Goal: Information Seeking & Learning: Find specific fact

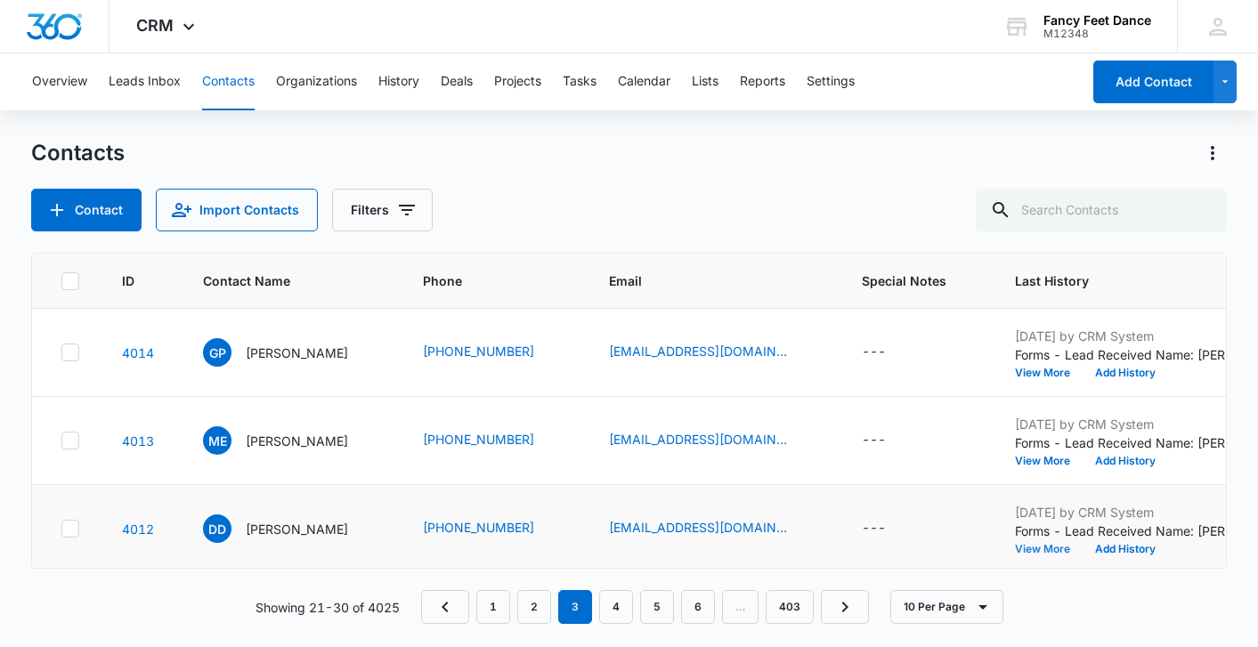
click at [1033, 554] on button "View More" at bounding box center [1049, 549] width 68 height 11
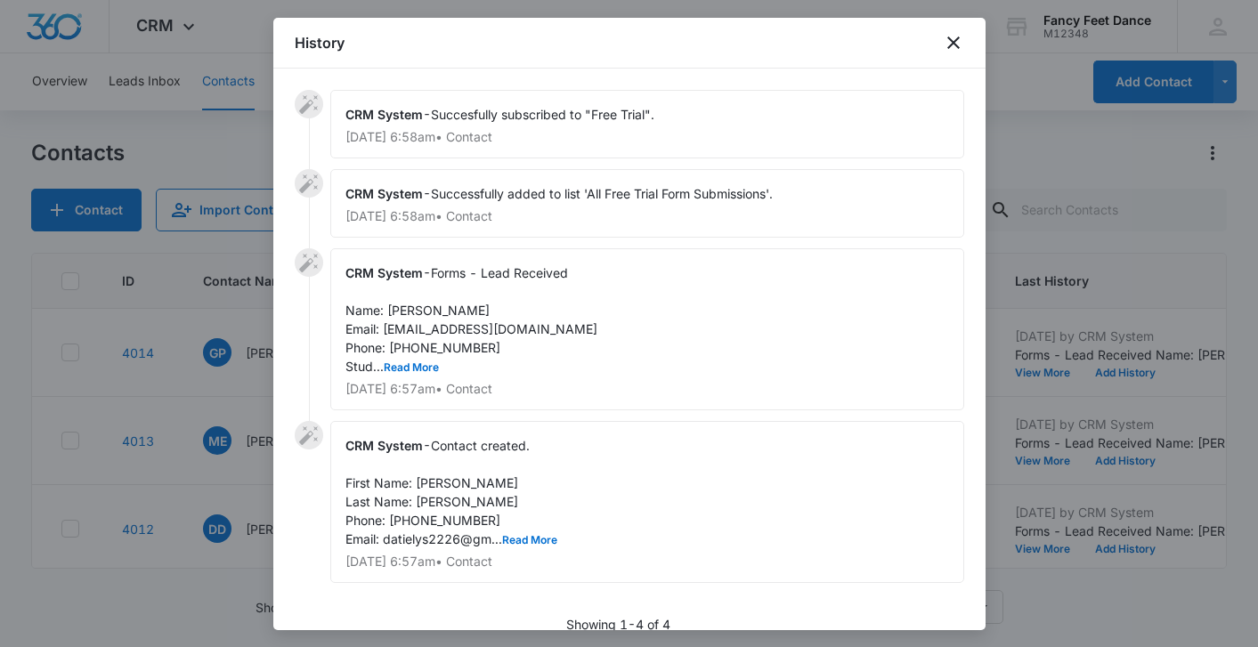
click at [408, 358] on span "Forms - Lead Received Name: [PERSON_NAME] Email: [EMAIL_ADDRESS][DOMAIN_NAME] P…" at bounding box center [471, 319] width 252 height 109
click at [408, 362] on button "Read More" at bounding box center [411, 367] width 55 height 11
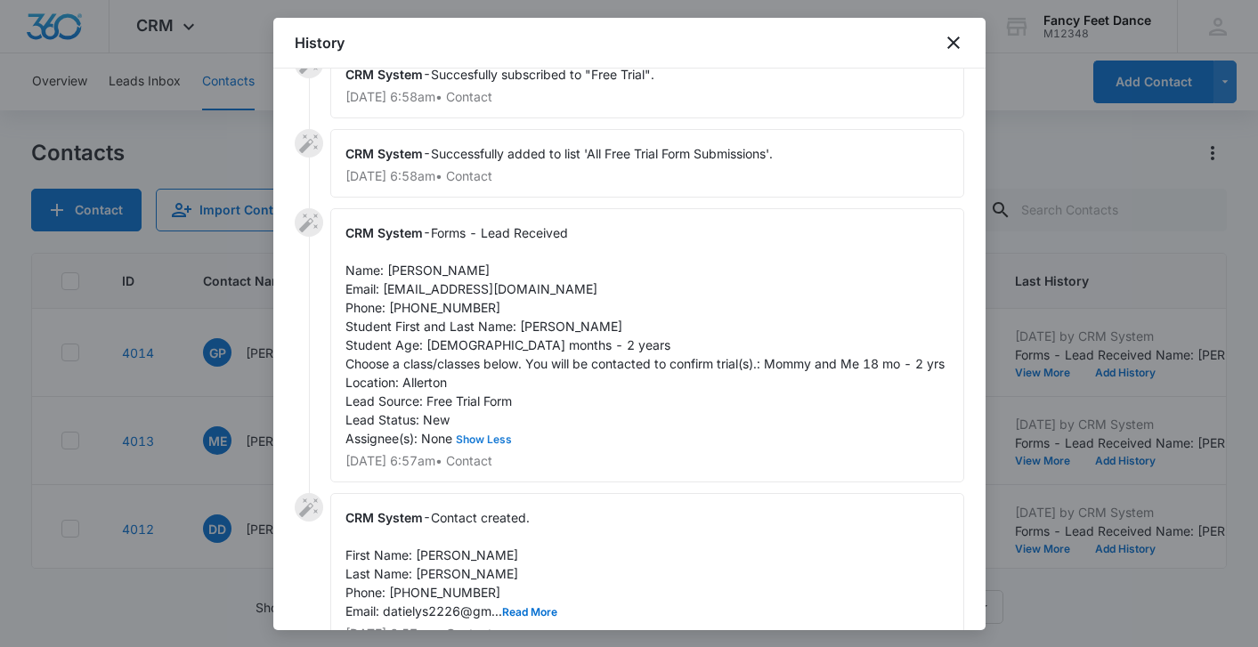
scroll to position [156, 0]
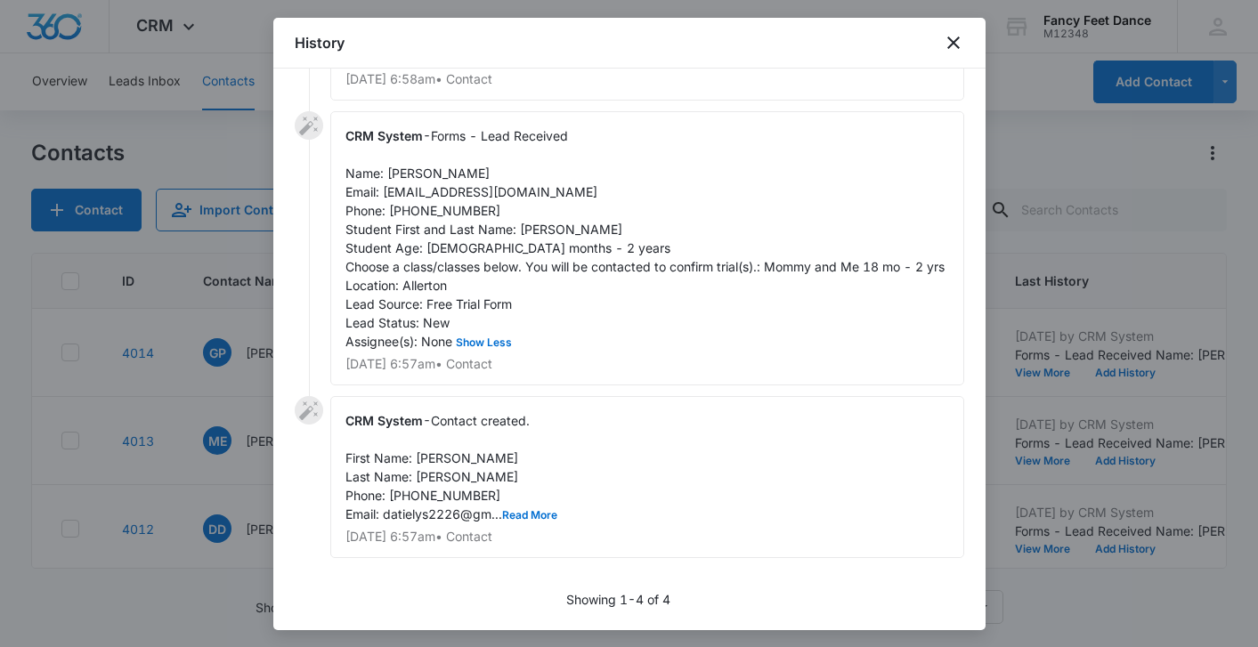
click at [428, 151] on span "Forms - Lead Received Name: [PERSON_NAME] Email: [EMAIL_ADDRESS][DOMAIN_NAME] P…" at bounding box center [644, 238] width 599 height 221
copy span "Darielys"
click at [522, 206] on span "Forms - Lead Received Name: [PERSON_NAME] Email: [EMAIL_ADDRESS][DOMAIN_NAME] P…" at bounding box center [644, 238] width 599 height 221
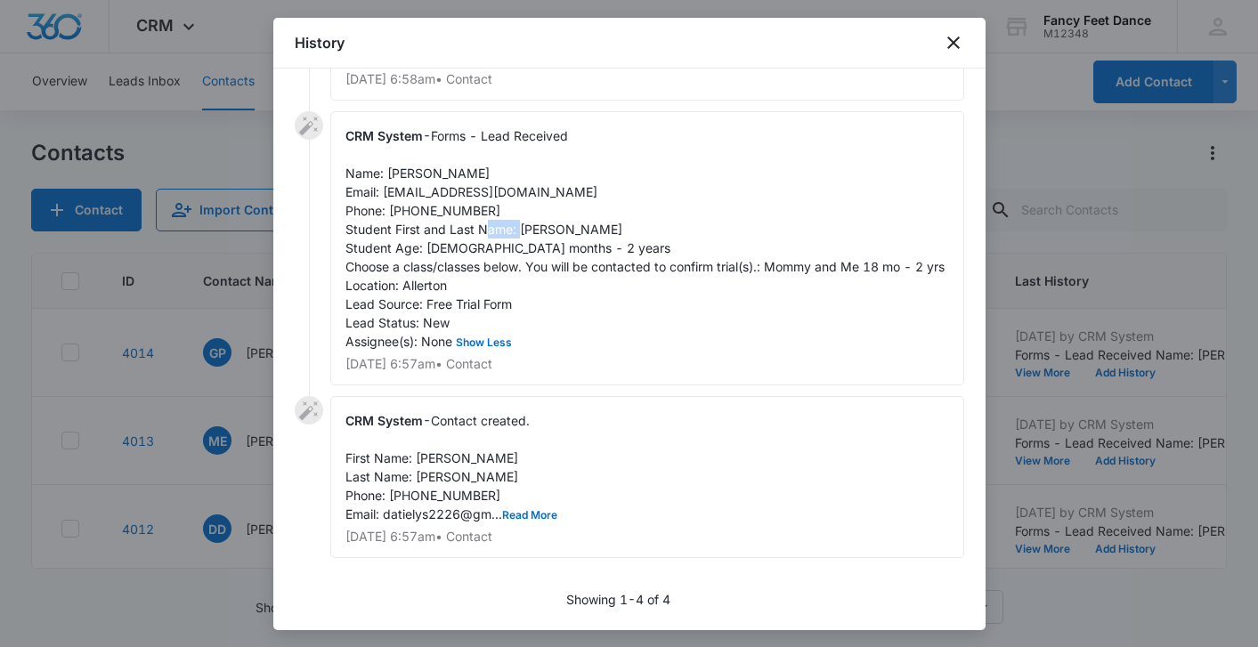
copy span "Venus"
click at [419, 191] on span "Forms - Lead Received Name: [PERSON_NAME] Email: [EMAIL_ADDRESS][DOMAIN_NAME] P…" at bounding box center [644, 238] width 599 height 221
copy span "6469400390"
click at [208, 387] on div at bounding box center [629, 323] width 1258 height 647
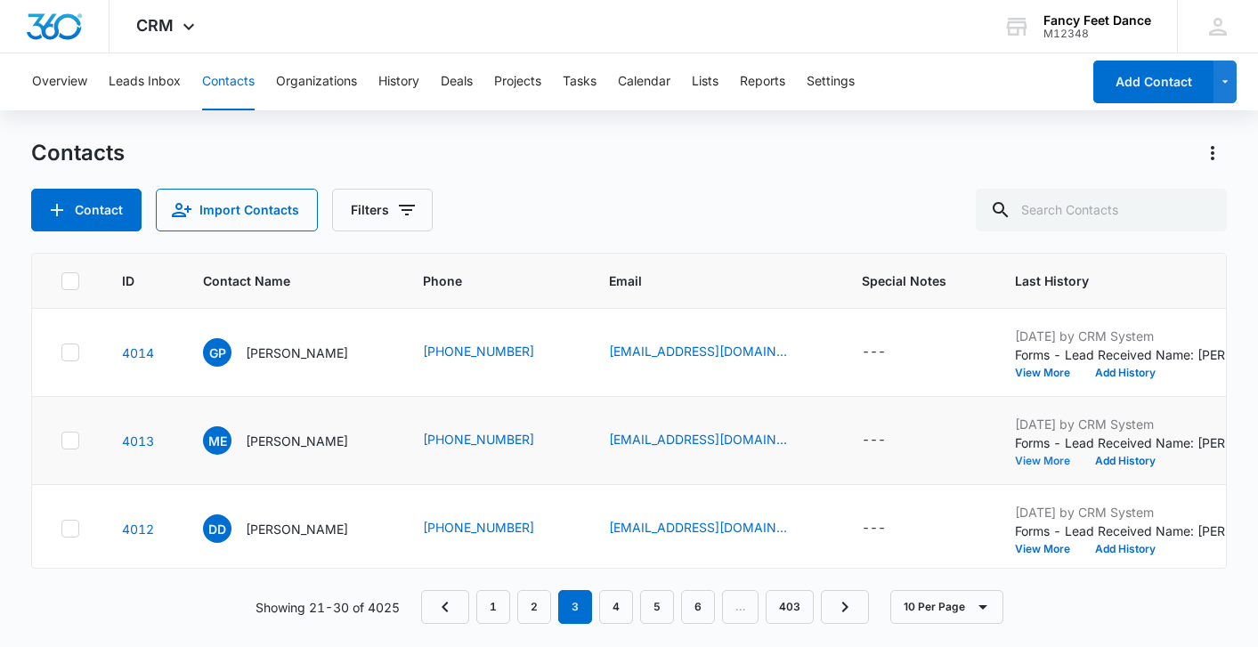
click at [1070, 460] on button "View More" at bounding box center [1049, 461] width 68 height 11
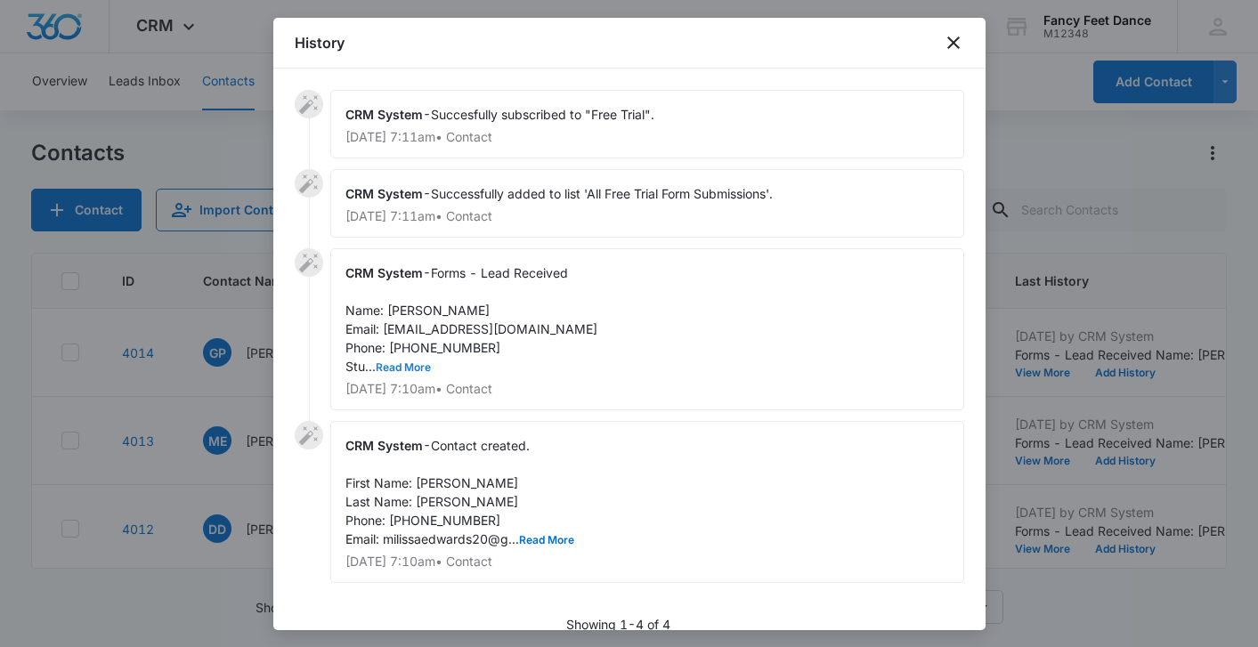
click at [417, 362] on button "Read More" at bounding box center [403, 367] width 55 height 11
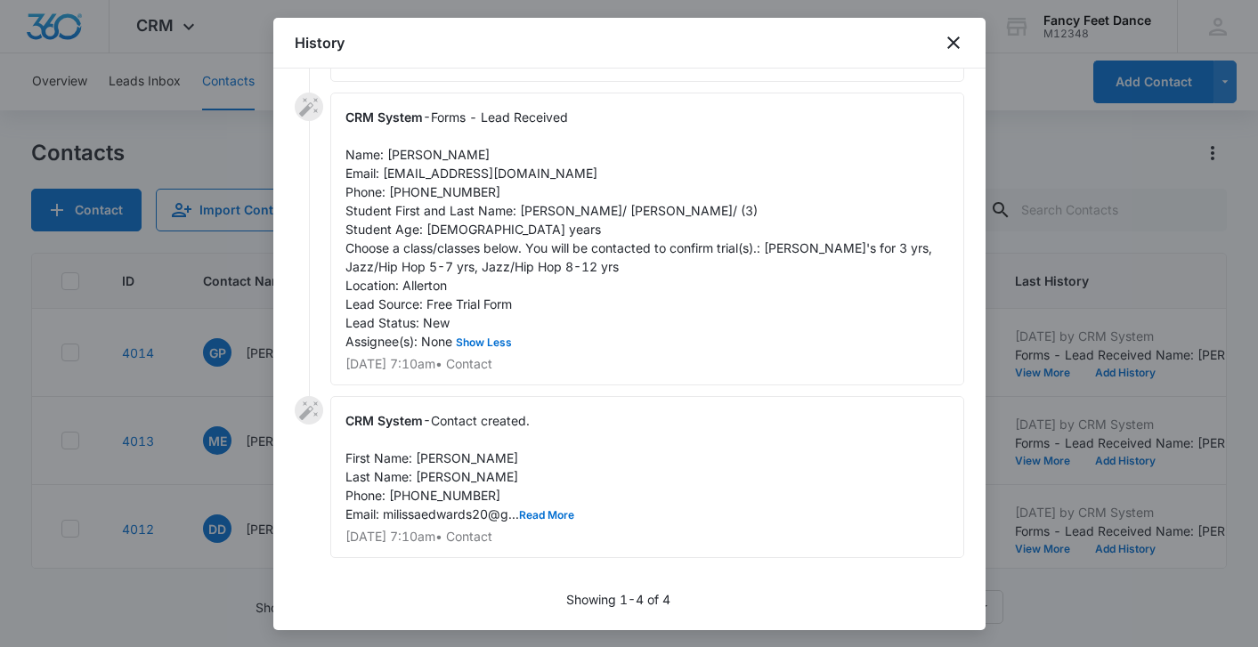
click at [536, 505] on div "CRM System - Contact created. First Name: [PERSON_NAME] Last Name: [PERSON_NAME…" at bounding box center [647, 477] width 634 height 162
click at [536, 506] on span "Contact created. First Name: [PERSON_NAME] Last Name: [PERSON_NAME] Phone: [PHO…" at bounding box center [459, 467] width 229 height 109
click at [536, 521] on span "Contact created. First Name: [PERSON_NAME] Last Name: [PERSON_NAME] Phone: [PHO…" at bounding box center [459, 467] width 229 height 109
click at [540, 517] on button "Read More" at bounding box center [546, 515] width 55 height 11
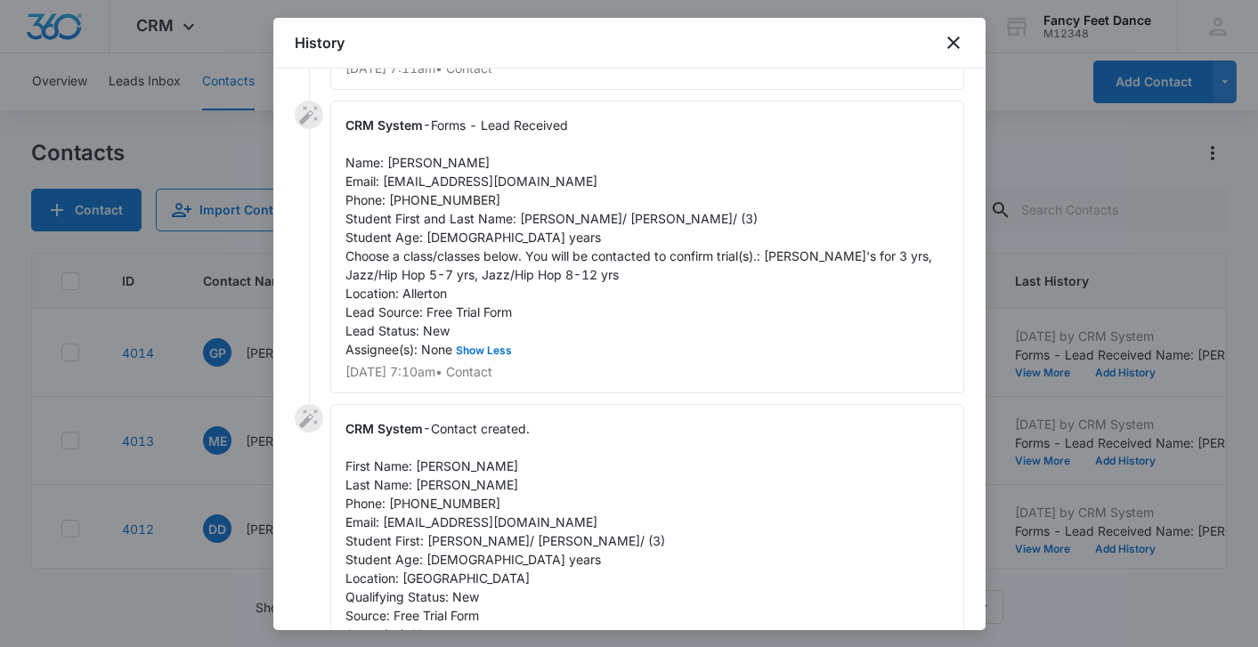
scroll to position [136, 0]
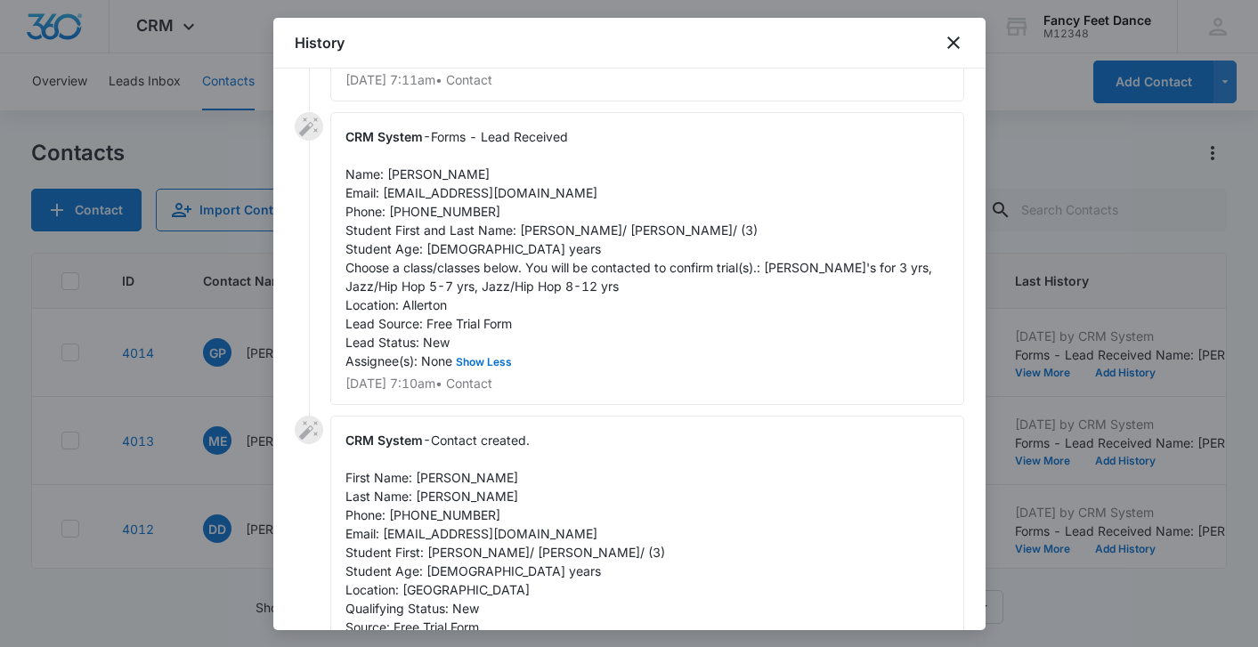
click at [408, 176] on span "Forms - Lead Received Name: [PERSON_NAME] Email: [EMAIL_ADDRESS][DOMAIN_NAME] P…" at bounding box center [640, 248] width 590 height 239
copy span "[GEOGRAPHIC_DATA]"
click at [554, 233] on span "Forms - Lead Received Name: [PERSON_NAME] Email: [EMAIL_ADDRESS][DOMAIN_NAME] P…" at bounding box center [640, 248] width 590 height 239
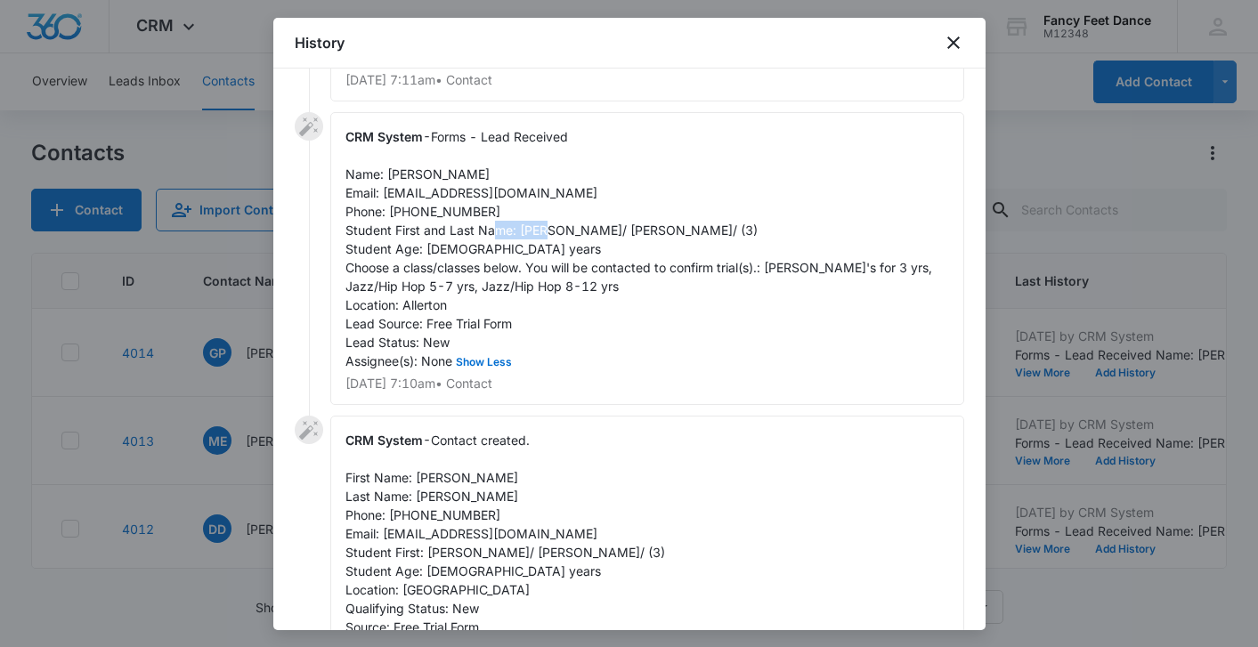
copy span "Savannah"
click at [647, 231] on span "Forms - Lead Received Name: [PERSON_NAME] Email: [EMAIL_ADDRESS][DOMAIN_NAME] P…" at bounding box center [640, 248] width 590 height 239
copy span "enika"
click at [439, 217] on span "Forms - Lead Received Name: [PERSON_NAME] Email: [EMAIL_ADDRESS][DOMAIN_NAME] P…" at bounding box center [640, 248] width 590 height 239
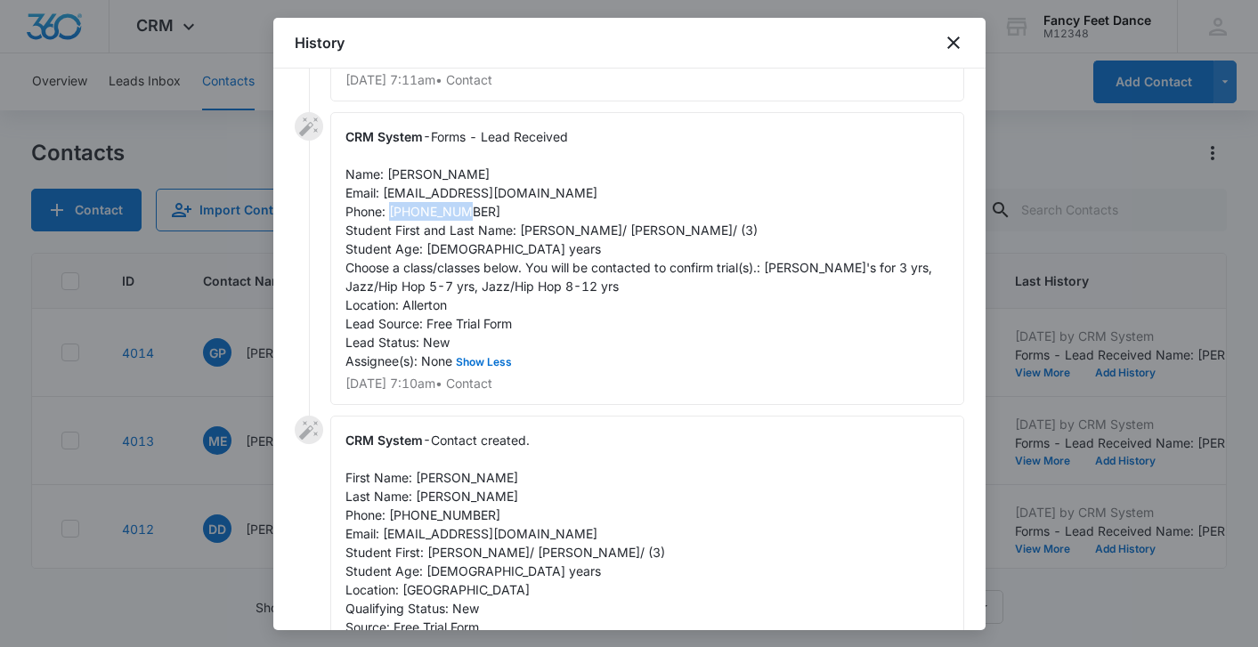
click at [439, 217] on span "Forms - Lead Received Name: [PERSON_NAME] Email: [EMAIL_ADDRESS][DOMAIN_NAME] P…" at bounding box center [640, 248] width 590 height 239
copy span "9175002943"
click at [249, 435] on div at bounding box center [629, 323] width 1258 height 647
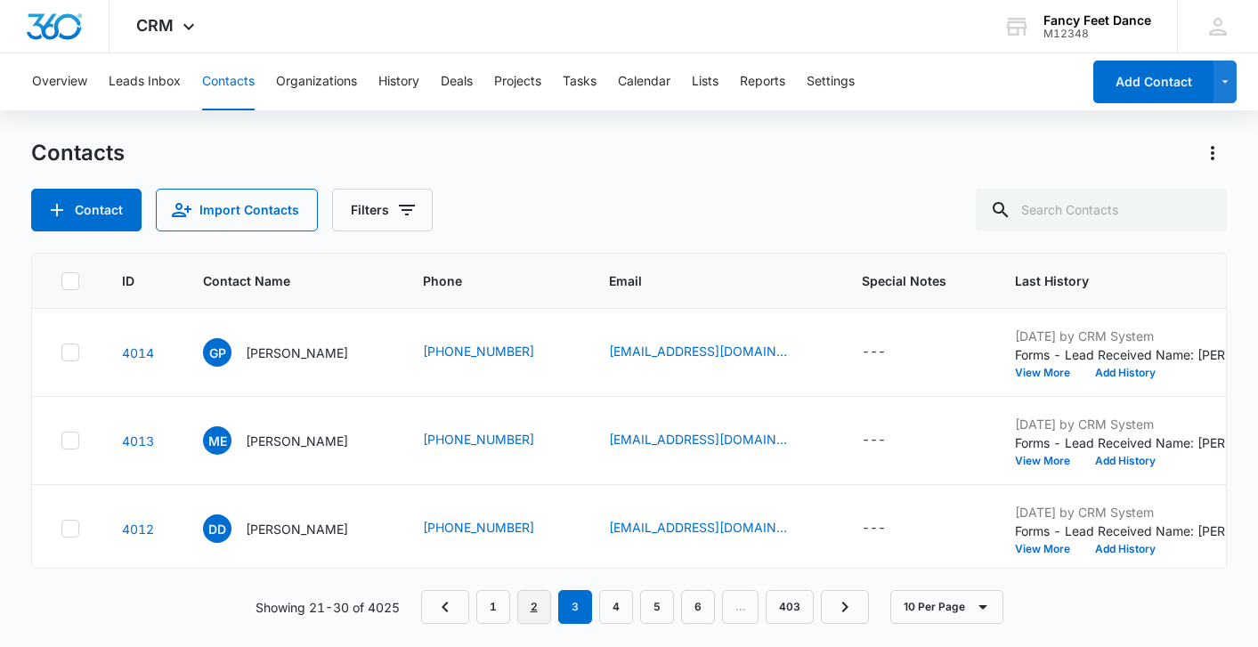
click at [536, 609] on link "2" at bounding box center [534, 607] width 34 height 34
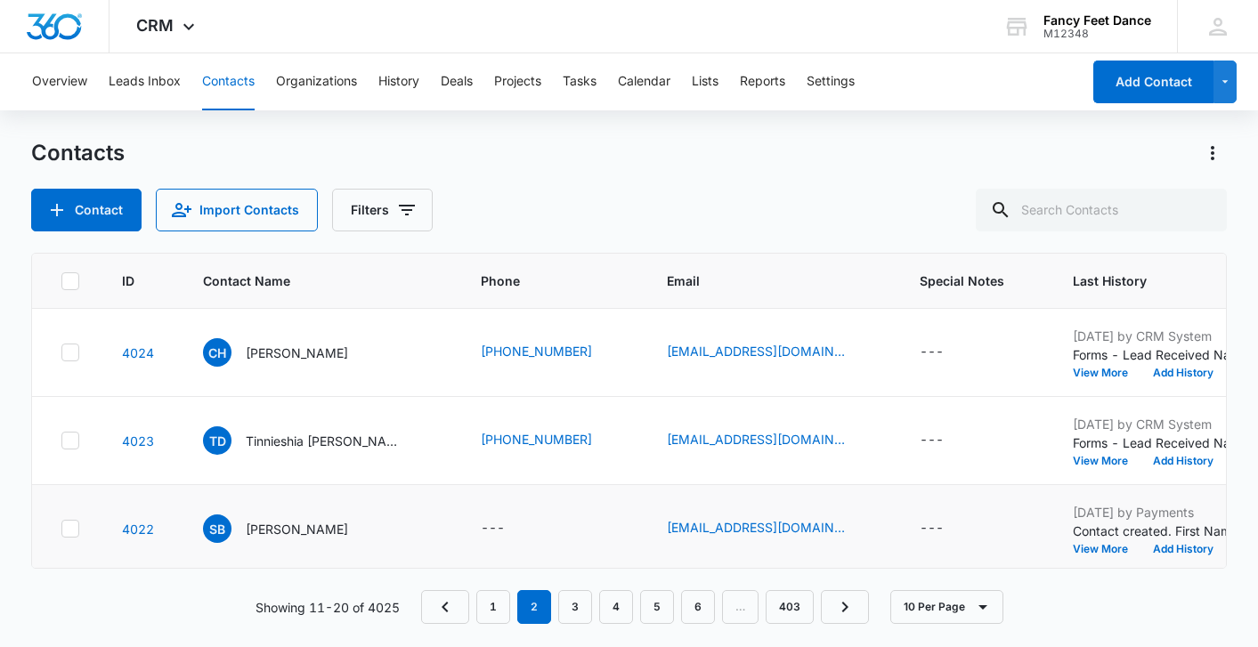
scroll to position [621, 0]
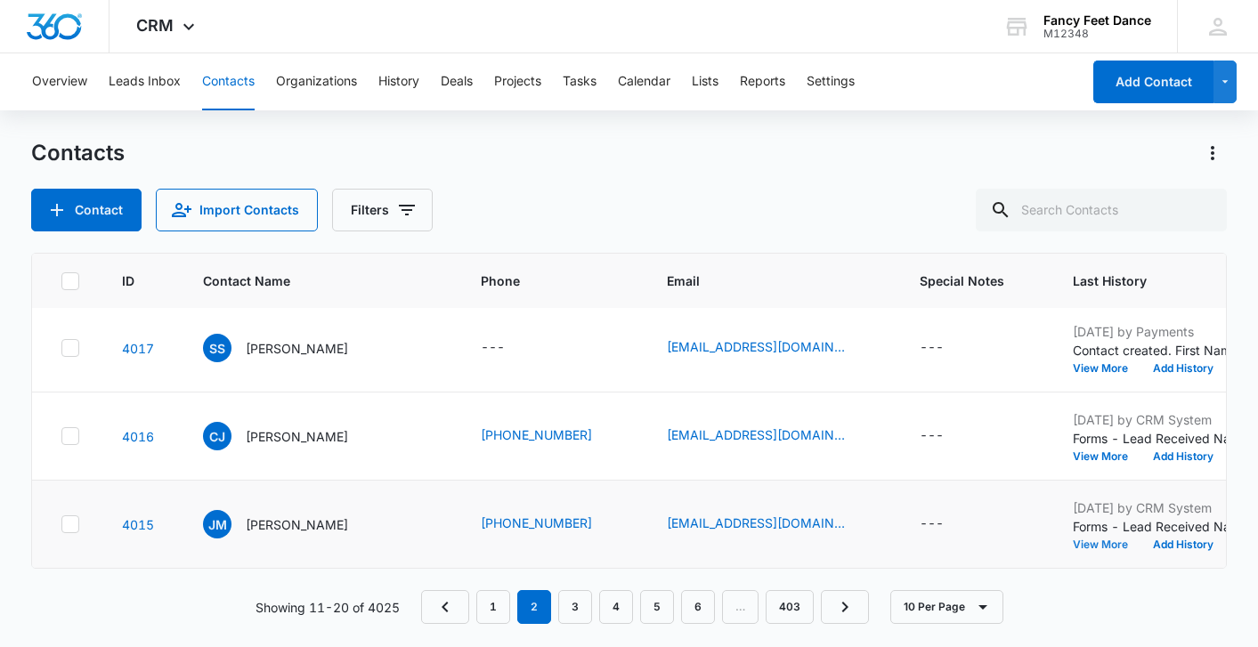
click at [1073, 542] on button "View More" at bounding box center [1107, 544] width 68 height 11
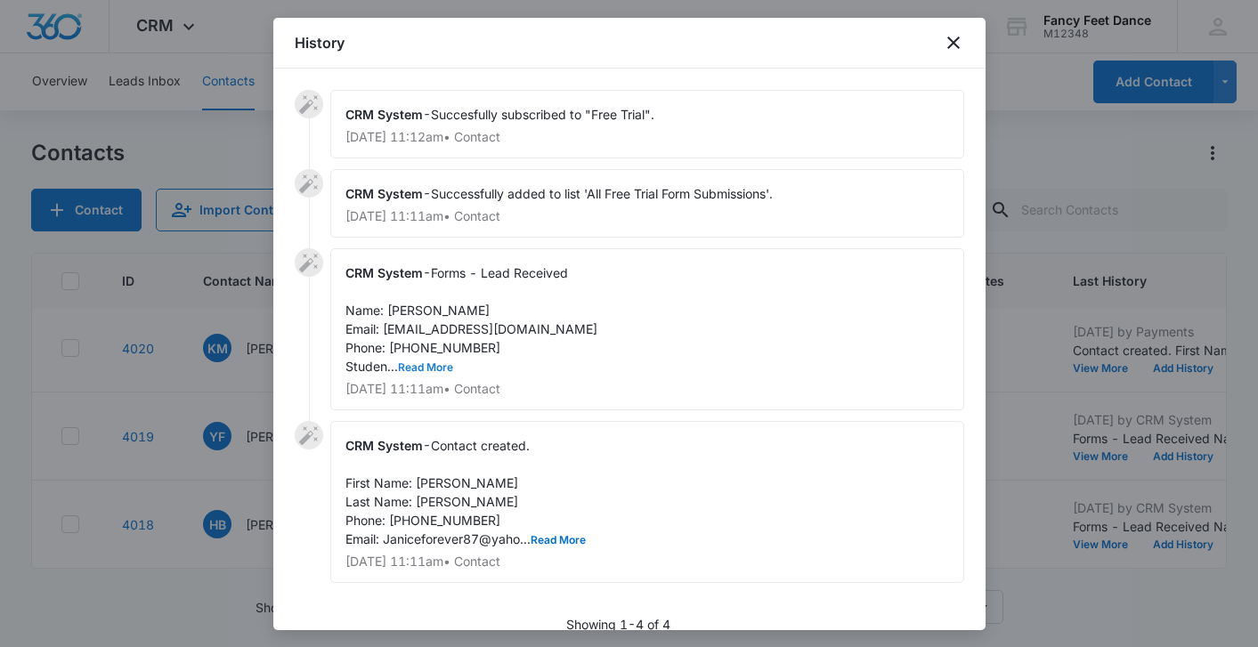
click at [427, 371] on button "Read More" at bounding box center [425, 367] width 55 height 11
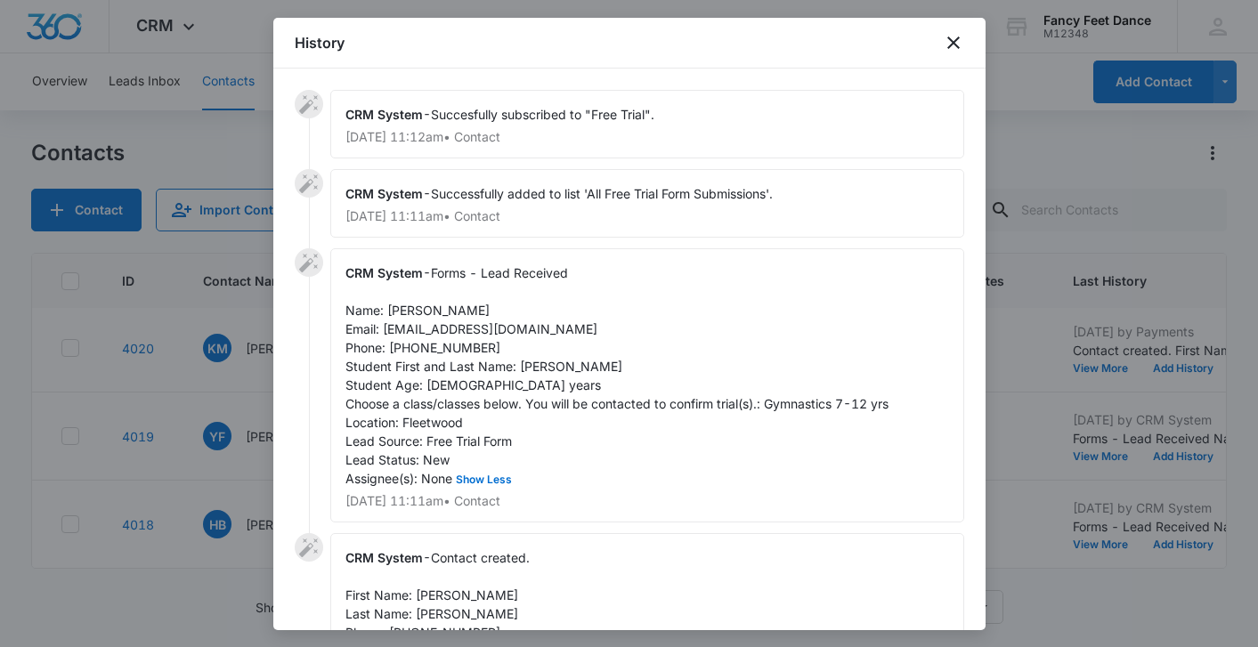
click at [539, 368] on span "Forms - Lead Received Name: [PERSON_NAME] Email: [EMAIL_ADDRESS][DOMAIN_NAME] P…" at bounding box center [616, 375] width 543 height 221
copy span "[PERSON_NAME]"
click at [384, 299] on div "CRM System - Forms - Lead Received Name: [PERSON_NAME] Email: [EMAIL_ADDRESS][D…" at bounding box center [647, 385] width 634 height 274
click at [399, 304] on span "Forms - Lead Received Name: [PERSON_NAME] Email: [EMAIL_ADDRESS][DOMAIN_NAME] P…" at bounding box center [616, 375] width 543 height 221
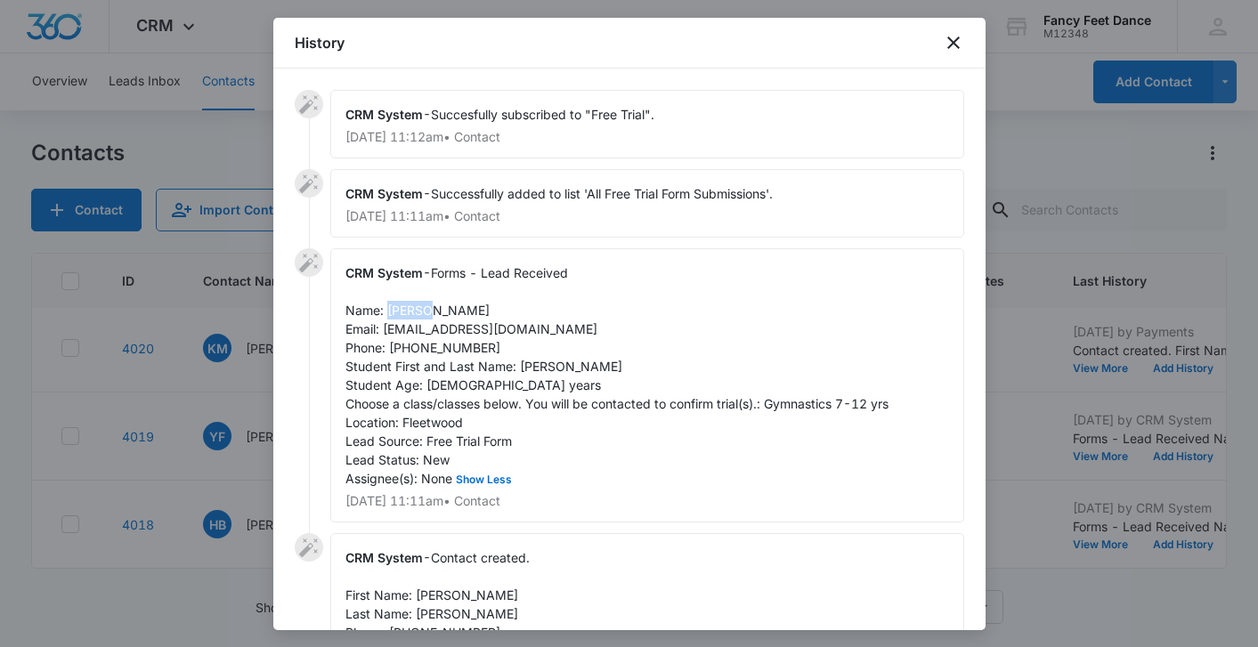
click at [399, 304] on span "Forms - Lead Received Name: [PERSON_NAME] Email: [EMAIL_ADDRESS][DOMAIN_NAME] P…" at bounding box center [616, 375] width 543 height 221
copy span "[PERSON_NAME]"
click at [456, 346] on span "Forms - Lead Received Name: [PERSON_NAME] Email: [EMAIL_ADDRESS][DOMAIN_NAME] P…" at bounding box center [616, 375] width 543 height 221
copy span "9142800771"
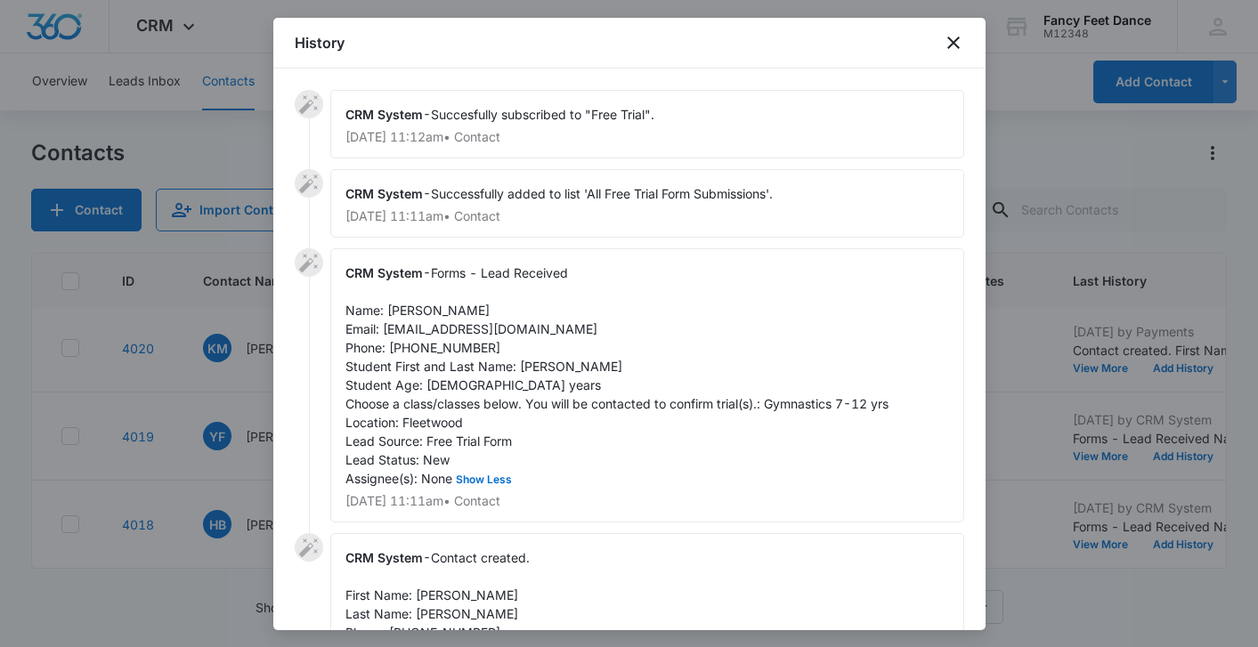
click at [231, 427] on div at bounding box center [629, 323] width 1258 height 647
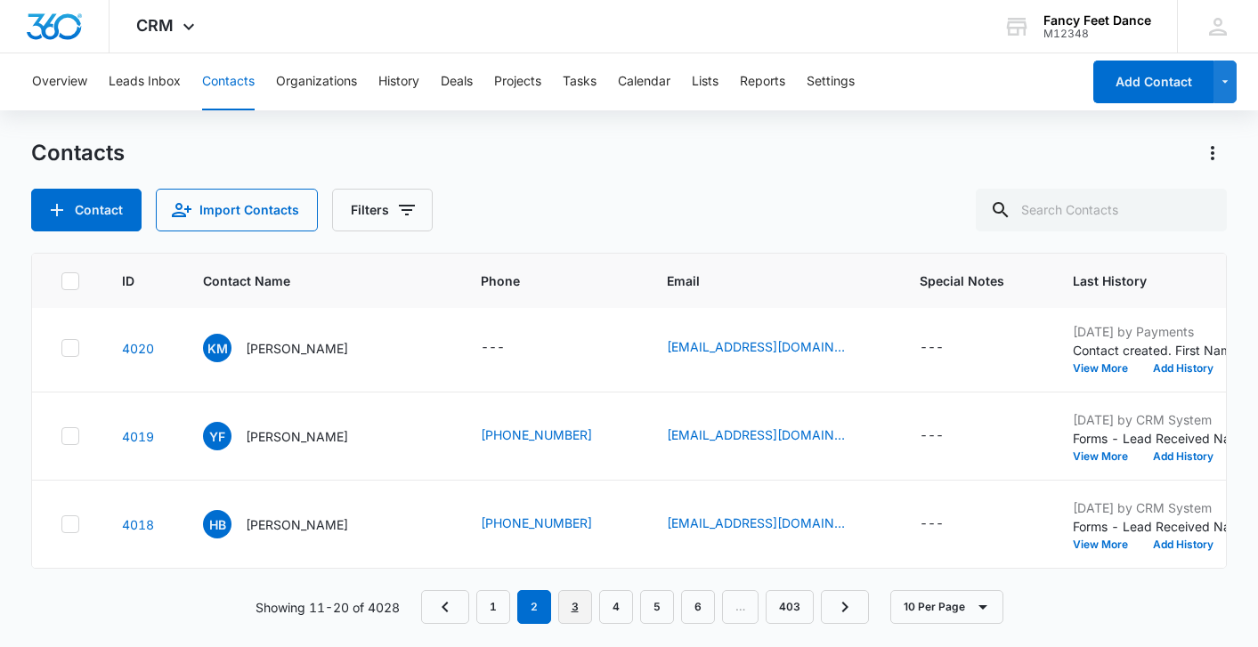
click at [572, 606] on link "3" at bounding box center [575, 607] width 34 height 34
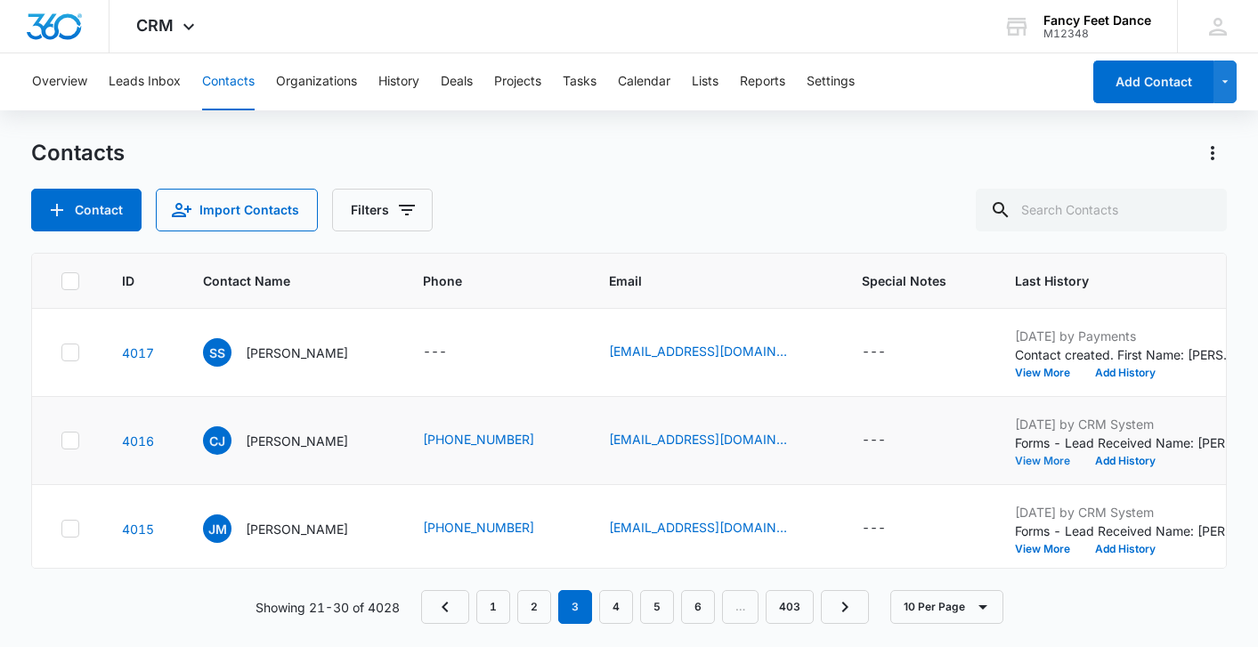
click at [1055, 457] on button "View More" at bounding box center [1049, 461] width 68 height 11
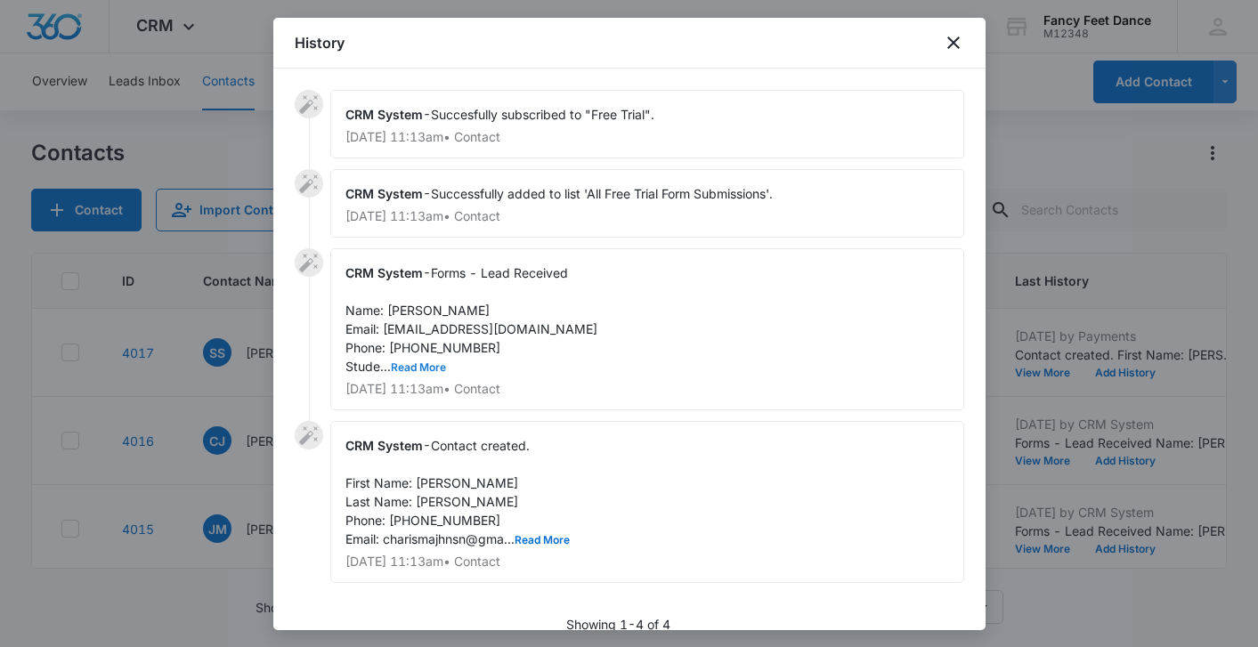
click at [413, 366] on button "Read More" at bounding box center [418, 367] width 55 height 11
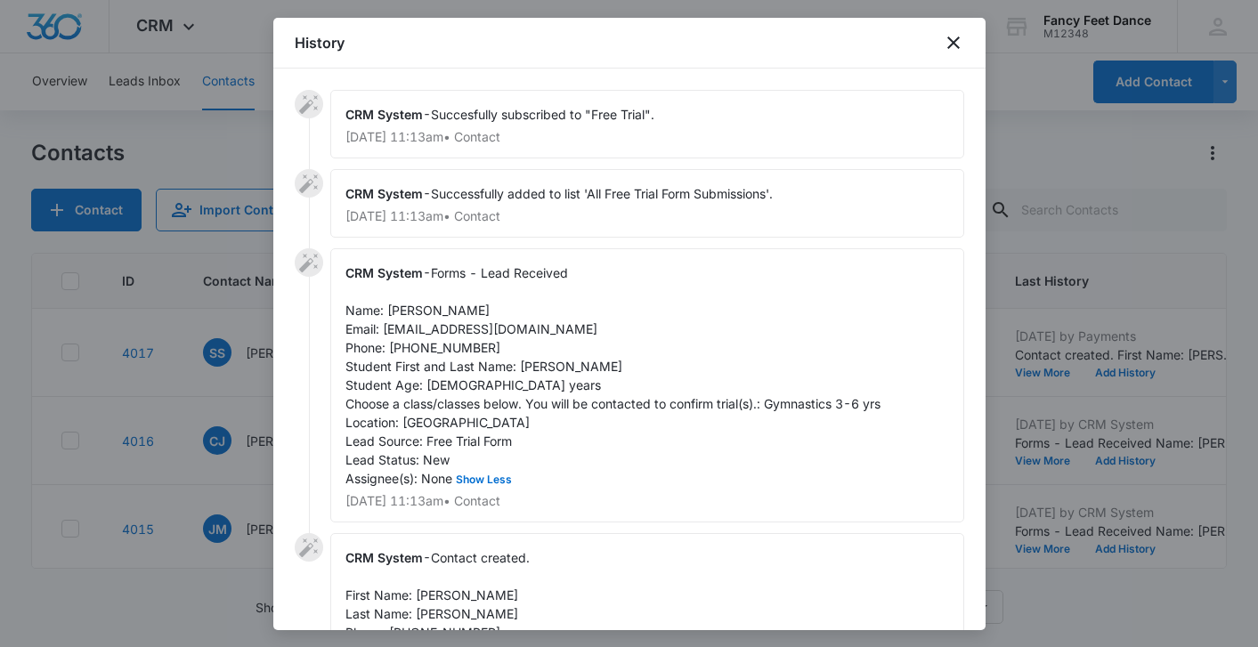
click at [539, 363] on span "Forms - Lead Received Name: [PERSON_NAME] Email: [EMAIL_ADDRESS][DOMAIN_NAME] P…" at bounding box center [612, 375] width 535 height 221
click at [443, 352] on span "Forms - Lead Received Name: [PERSON_NAME] Email: [EMAIL_ADDRESS][DOMAIN_NAME] P…" at bounding box center [612, 375] width 535 height 221
click at [423, 306] on span "Forms - Lead Received Name: [PERSON_NAME] Email: [EMAIL_ADDRESS][DOMAIN_NAME] P…" at bounding box center [612, 375] width 535 height 221
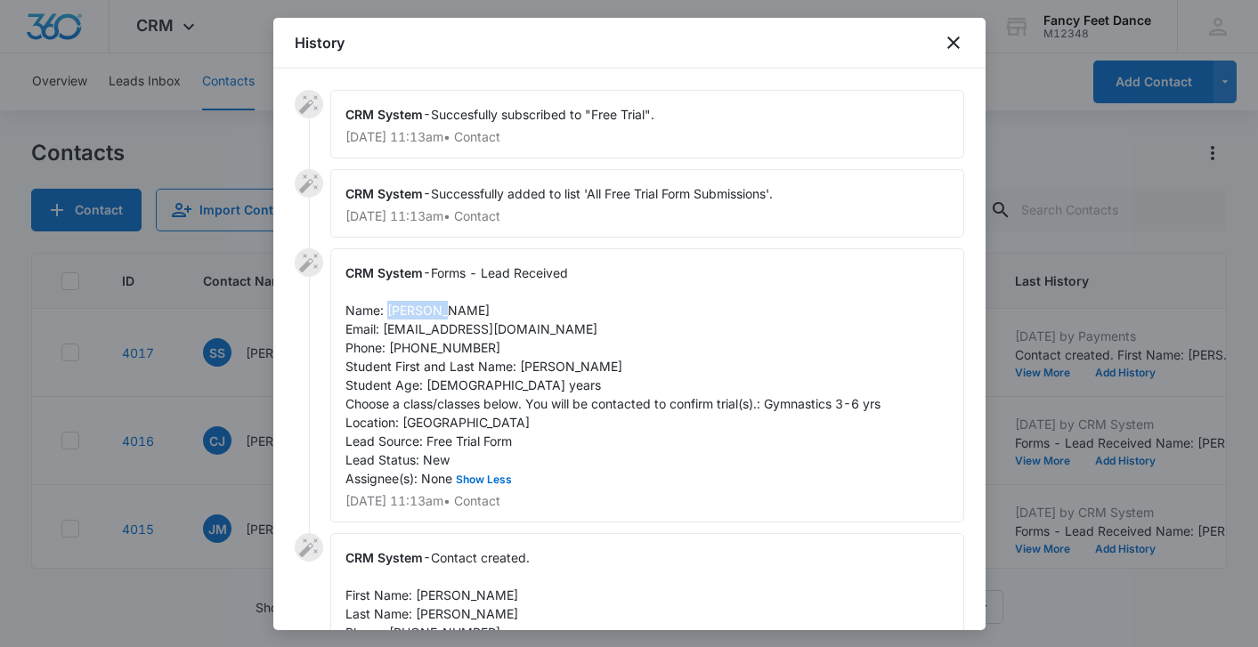
click at [423, 306] on span "Forms - Lead Received Name: [PERSON_NAME] Email: [EMAIL_ADDRESS][DOMAIN_NAME] P…" at bounding box center [612, 375] width 535 height 221
click at [442, 342] on span "Forms - Lead Received Name: [PERSON_NAME] Email: [EMAIL_ADDRESS][DOMAIN_NAME] P…" at bounding box center [612, 375] width 535 height 221
click at [195, 445] on div at bounding box center [629, 323] width 1258 height 647
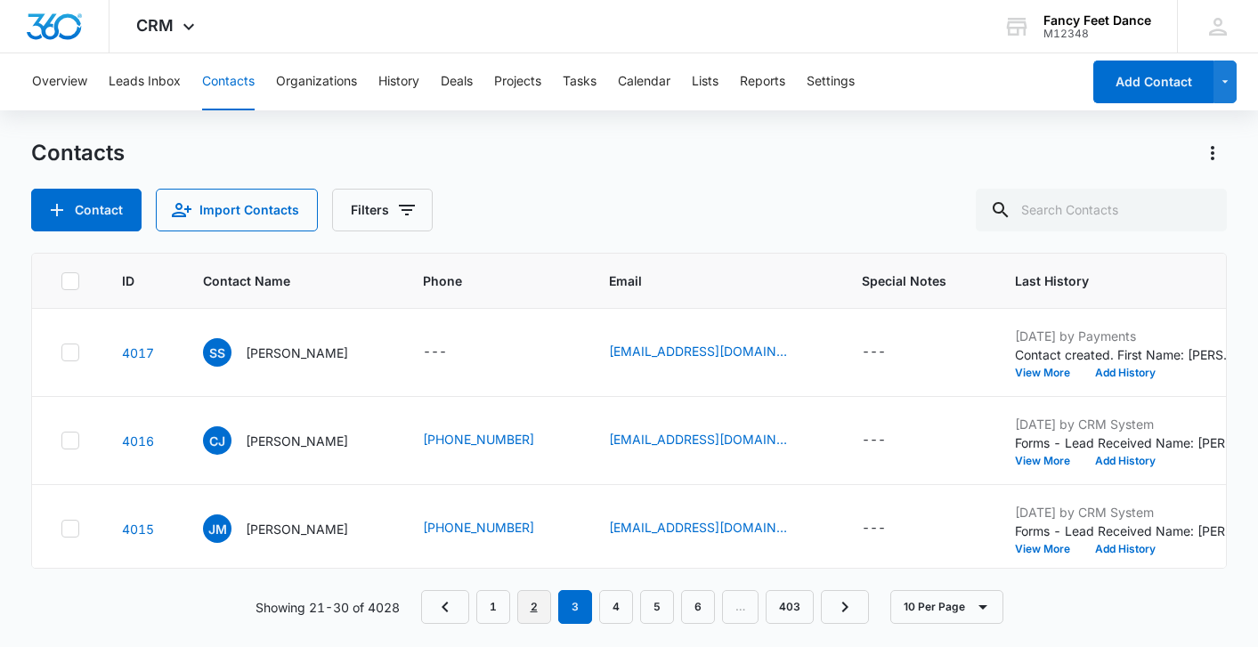
click at [527, 603] on link "2" at bounding box center [534, 607] width 34 height 34
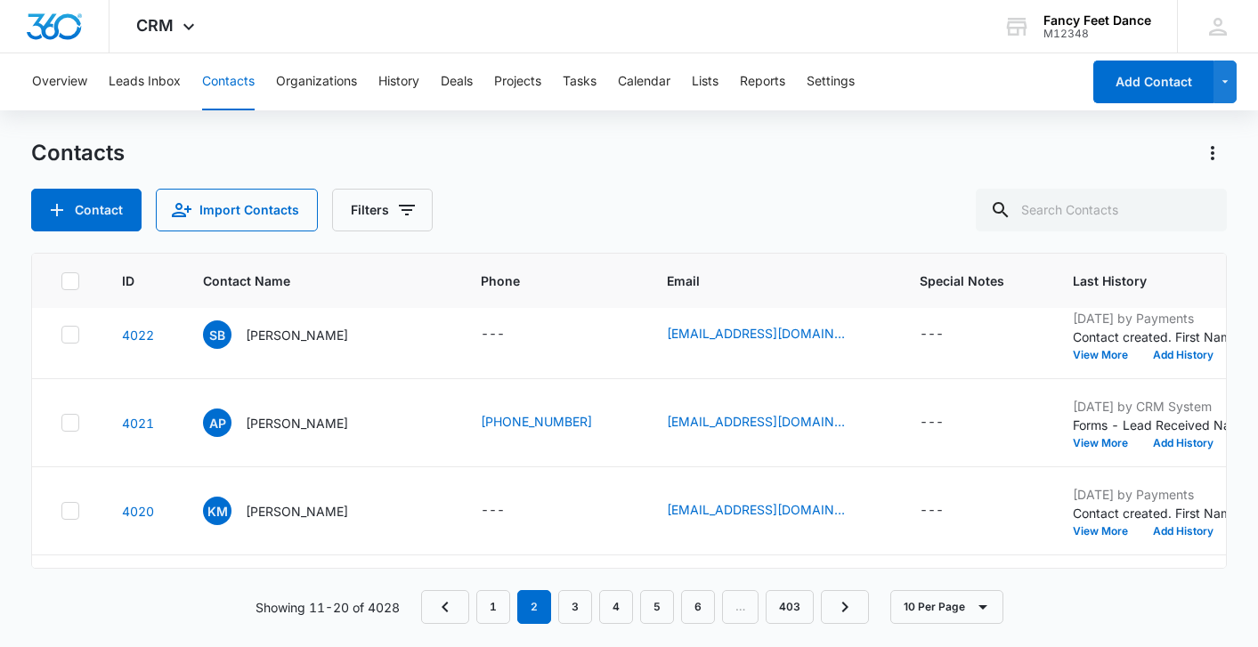
scroll to position [621, 0]
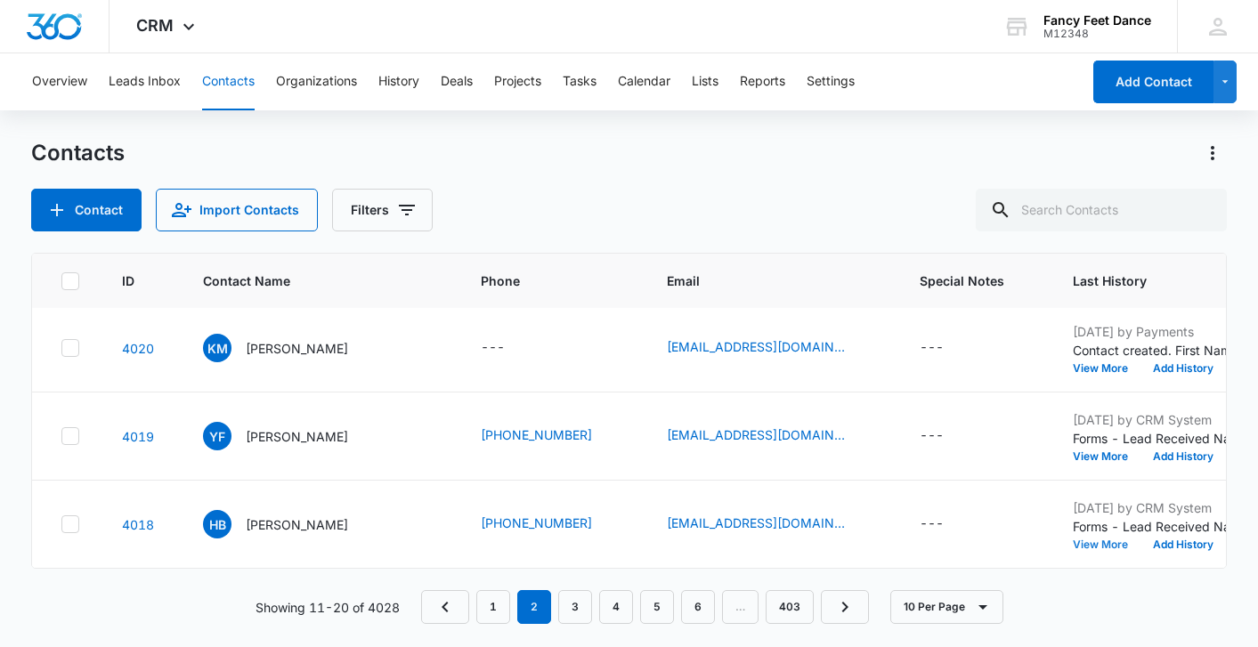
click at [1073, 545] on button "View More" at bounding box center [1107, 544] width 68 height 11
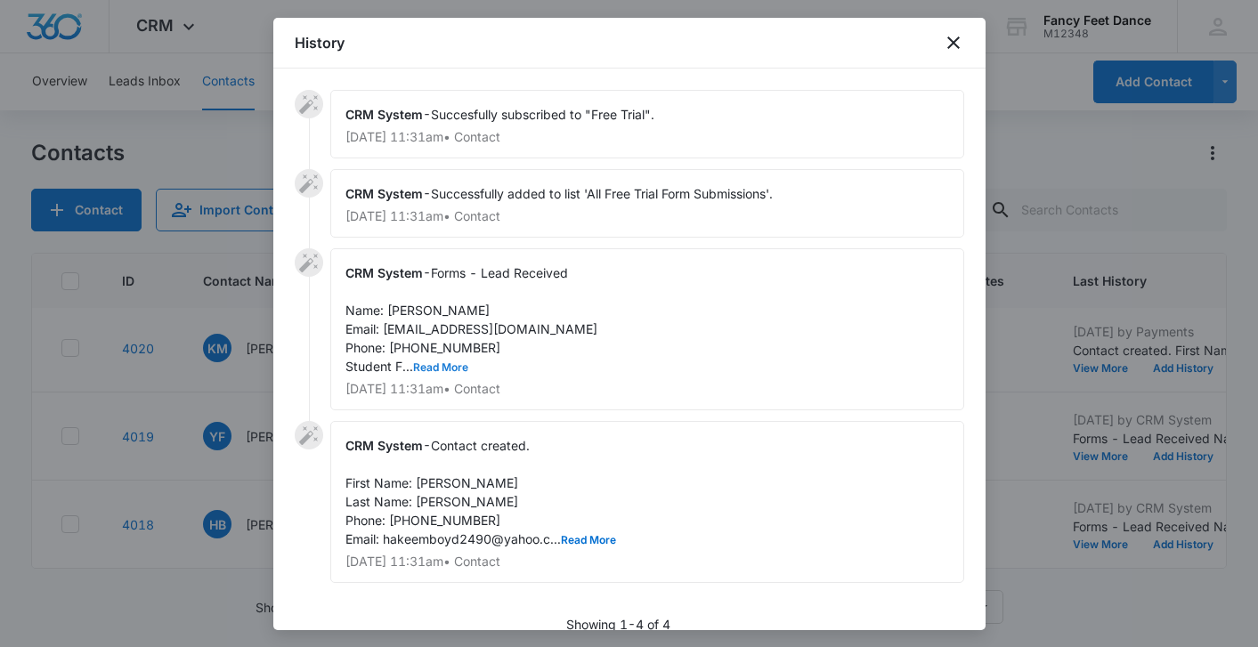
click at [426, 369] on button "Read More" at bounding box center [440, 367] width 55 height 11
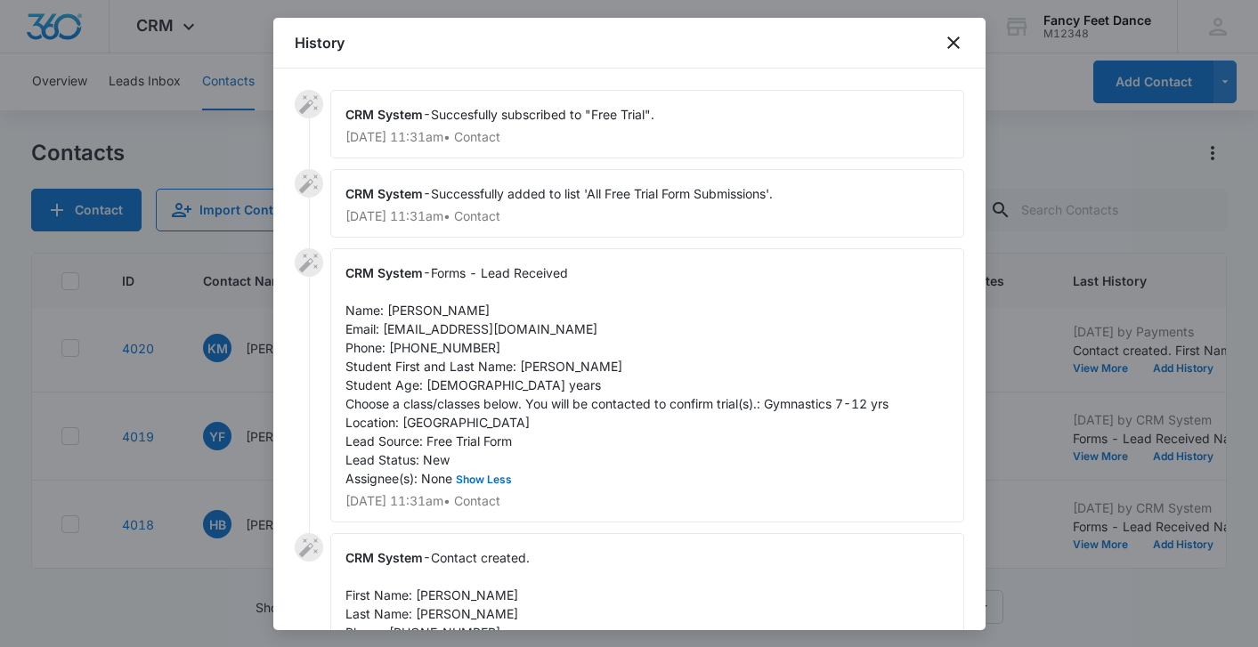
click at [414, 306] on span "Forms - Lead Received Name: [PERSON_NAME] Email: [EMAIL_ADDRESS][DOMAIN_NAME] P…" at bounding box center [616, 375] width 543 height 221
click at [543, 364] on span "Forms - Lead Received Name: [PERSON_NAME] Email: [EMAIL_ADDRESS][DOMAIN_NAME] P…" at bounding box center [616, 375] width 543 height 221
click at [406, 346] on span "Forms - Lead Received Name: [PERSON_NAME] Email: [EMAIL_ADDRESS][DOMAIN_NAME] P…" at bounding box center [616, 375] width 543 height 221
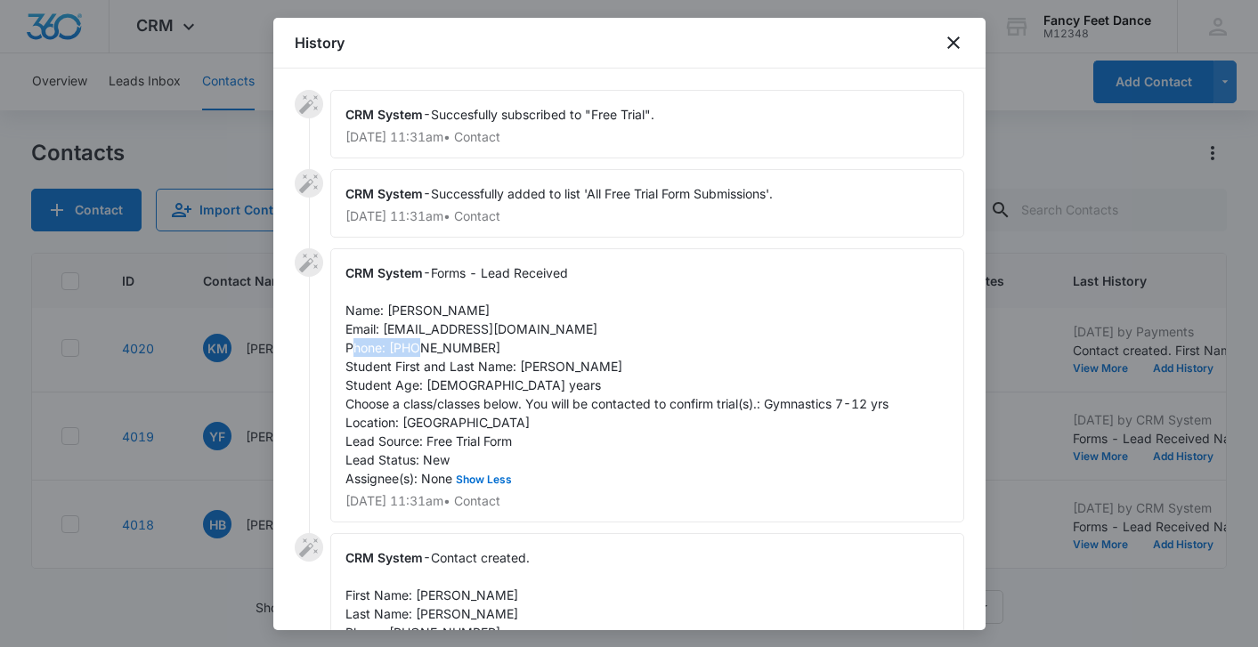
click at [406, 346] on span "Forms - Lead Received Name: [PERSON_NAME] Email: [EMAIL_ADDRESS][DOMAIN_NAME] P…" at bounding box center [616, 375] width 543 height 221
click at [167, 395] on div at bounding box center [629, 323] width 1258 height 647
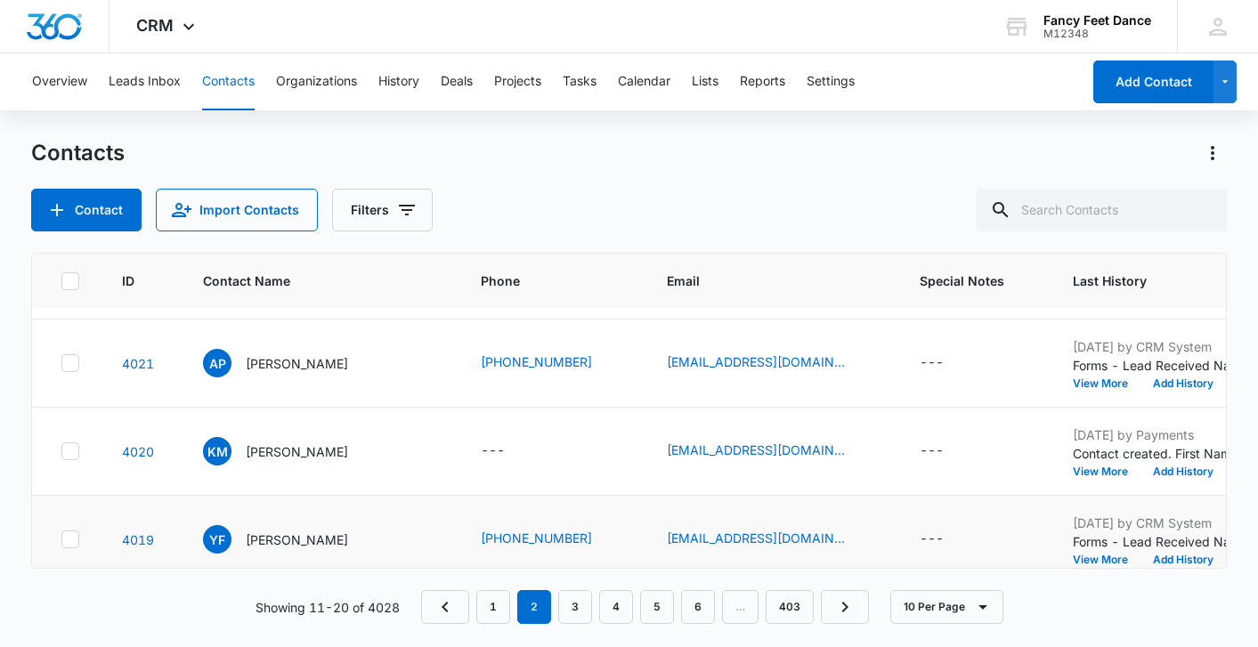
scroll to position [523, 0]
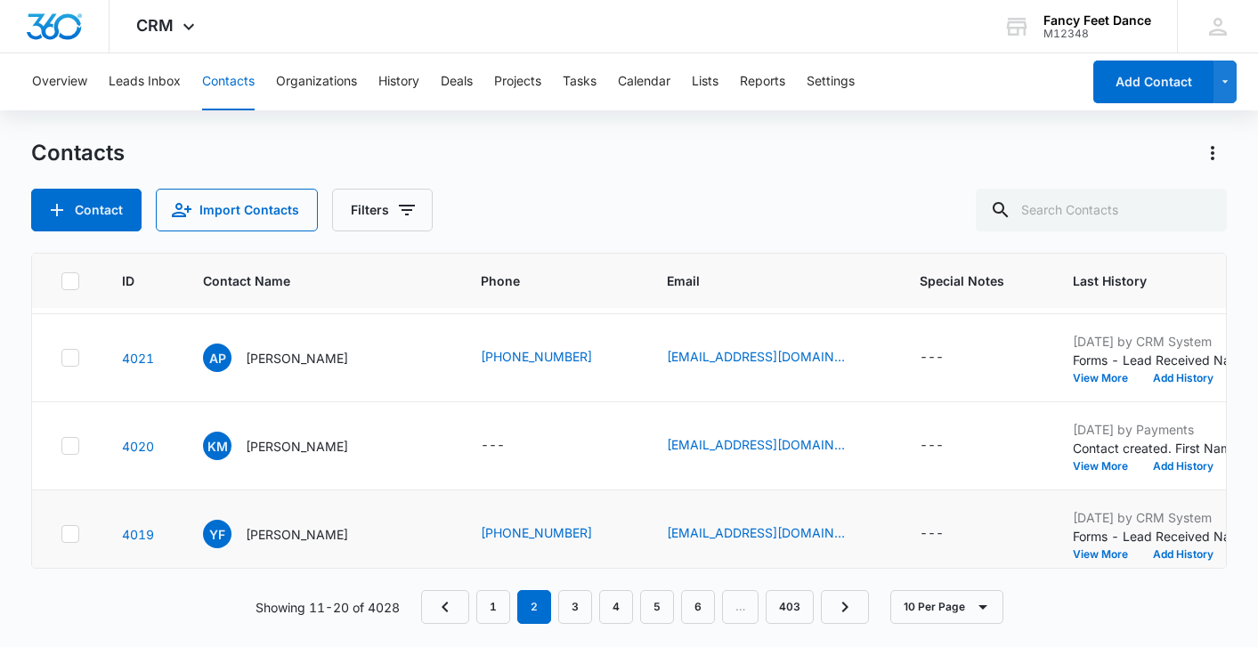
click at [1073, 546] on div "[DATE] by CRM System Forms - Lead Received Name: [PERSON_NAME] Email: [EMAIL_AD…" at bounding box center [1184, 534] width 223 height 52
click at [1073, 547] on div "[DATE] by CRM System Forms - Lead Received Name: [PERSON_NAME] Email: [EMAIL_AD…" at bounding box center [1184, 534] width 223 height 52
click at [1073, 549] on button "View More" at bounding box center [1107, 554] width 68 height 11
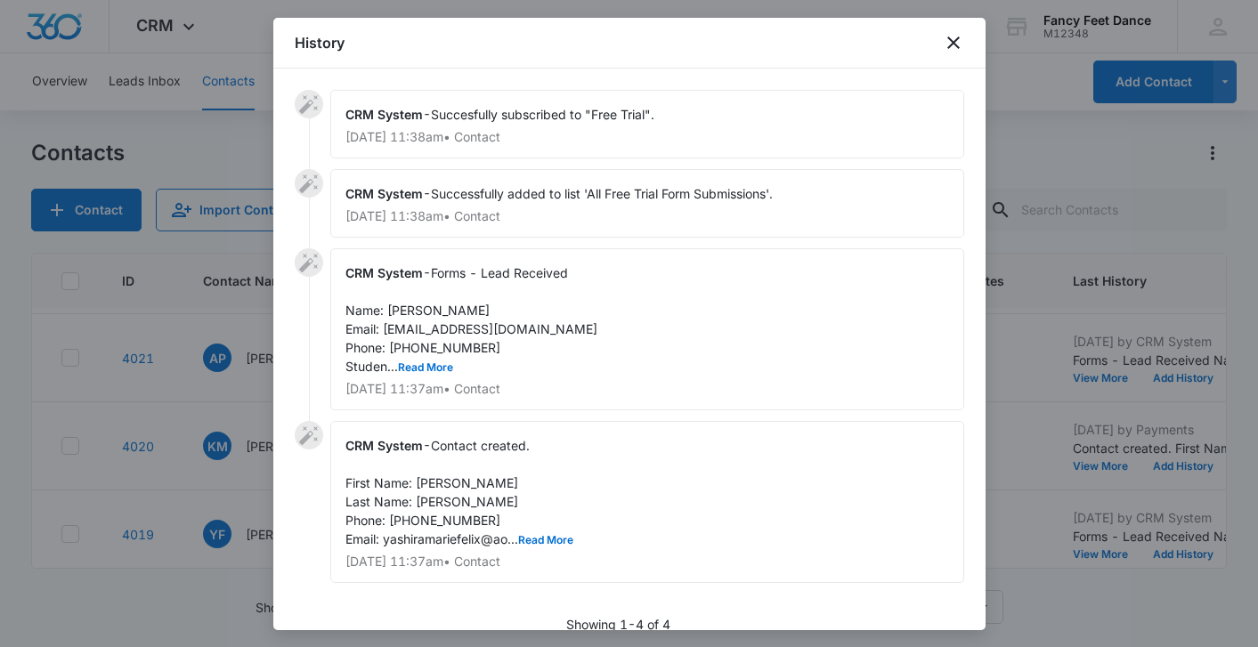
click at [432, 379] on div "CRM System - Forms - Lead Received Name: [PERSON_NAME] Email: [EMAIL_ADDRESS][D…" at bounding box center [647, 329] width 634 height 162
click at [434, 362] on button "Read More" at bounding box center [425, 367] width 55 height 11
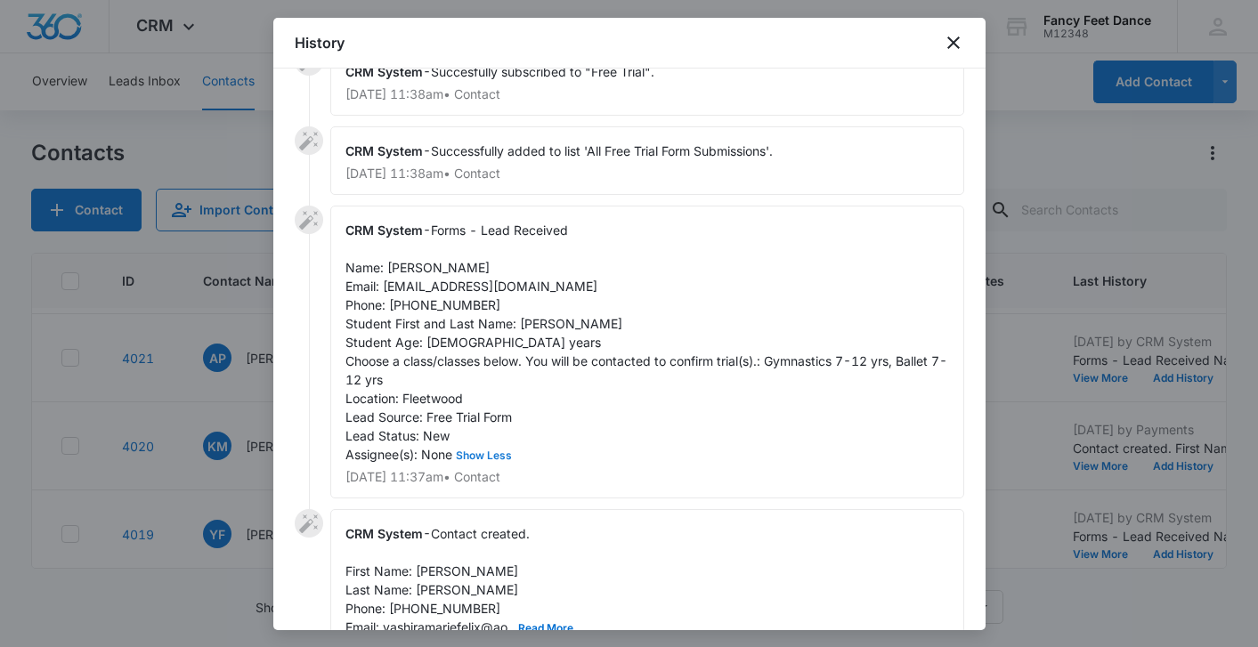
scroll to position [71, 0]
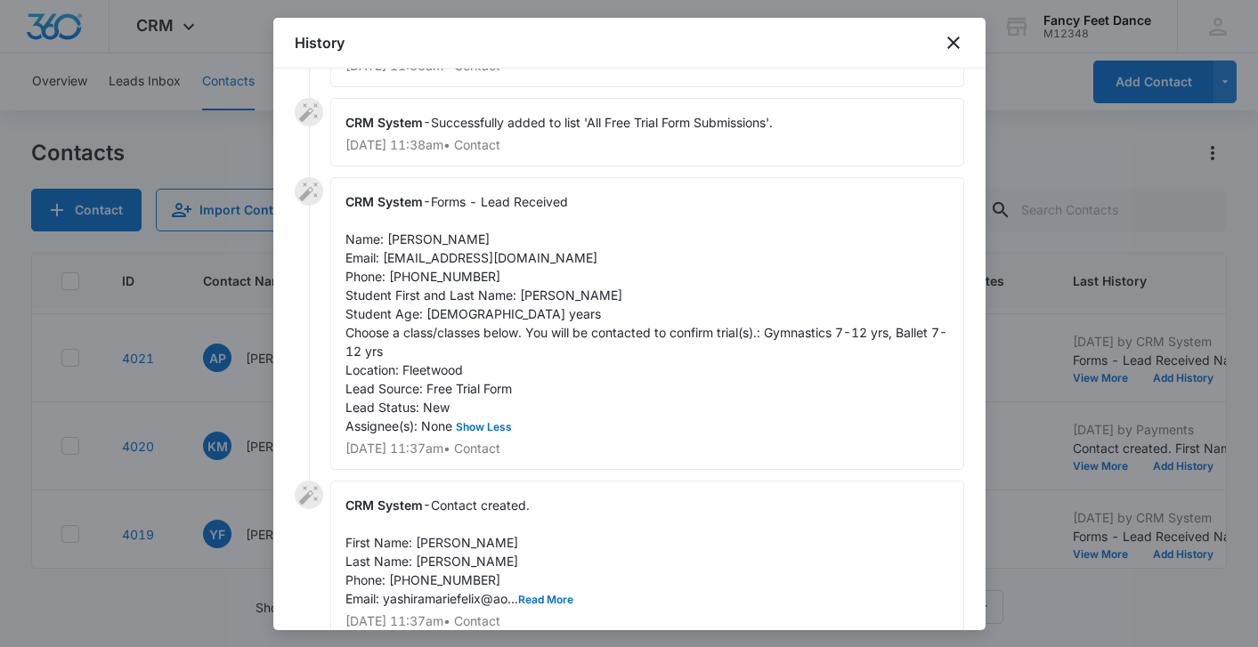
click at [410, 245] on span "Forms - Lead Received Name: [PERSON_NAME] Email: [EMAIL_ADDRESS][DOMAIN_NAME] P…" at bounding box center [646, 313] width 602 height 239
click at [409, 245] on span "Forms - Lead Received Name: [PERSON_NAME] Email: [EMAIL_ADDRESS][DOMAIN_NAME] P…" at bounding box center [646, 313] width 602 height 239
click at [532, 300] on span "Forms - Lead Received Name: [PERSON_NAME] Email: [EMAIL_ADDRESS][DOMAIN_NAME] P…" at bounding box center [646, 313] width 602 height 239
click at [423, 280] on span "Forms - Lead Received Name: [PERSON_NAME] Email: [EMAIL_ADDRESS][DOMAIN_NAME] P…" at bounding box center [646, 313] width 602 height 239
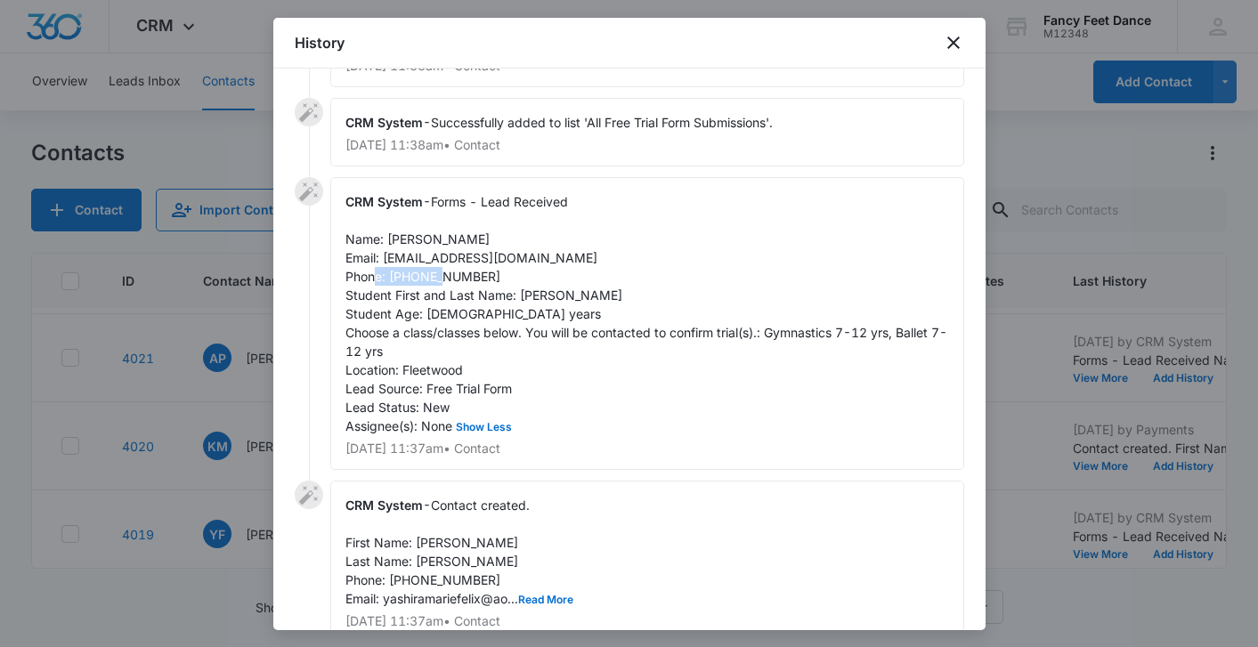
click at [423, 280] on span "Forms - Lead Received Name: [PERSON_NAME] Email: [EMAIL_ADDRESS][DOMAIN_NAME] P…" at bounding box center [646, 313] width 602 height 239
click at [258, 366] on div at bounding box center [629, 323] width 1258 height 647
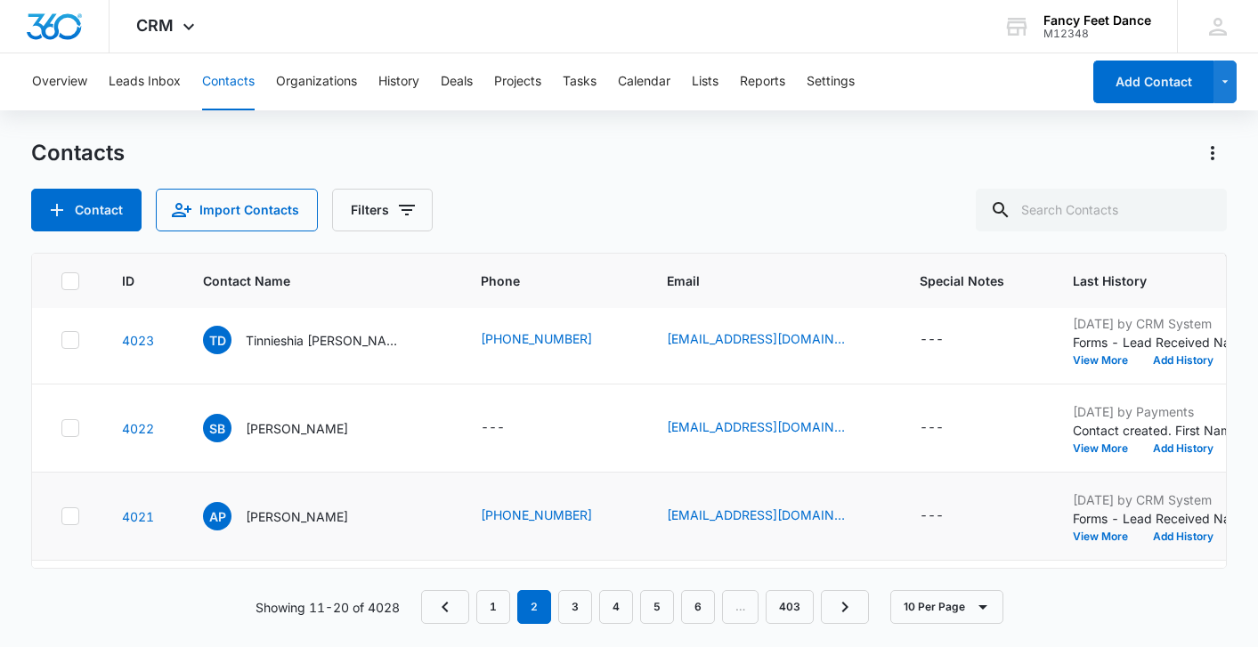
scroll to position [351, 0]
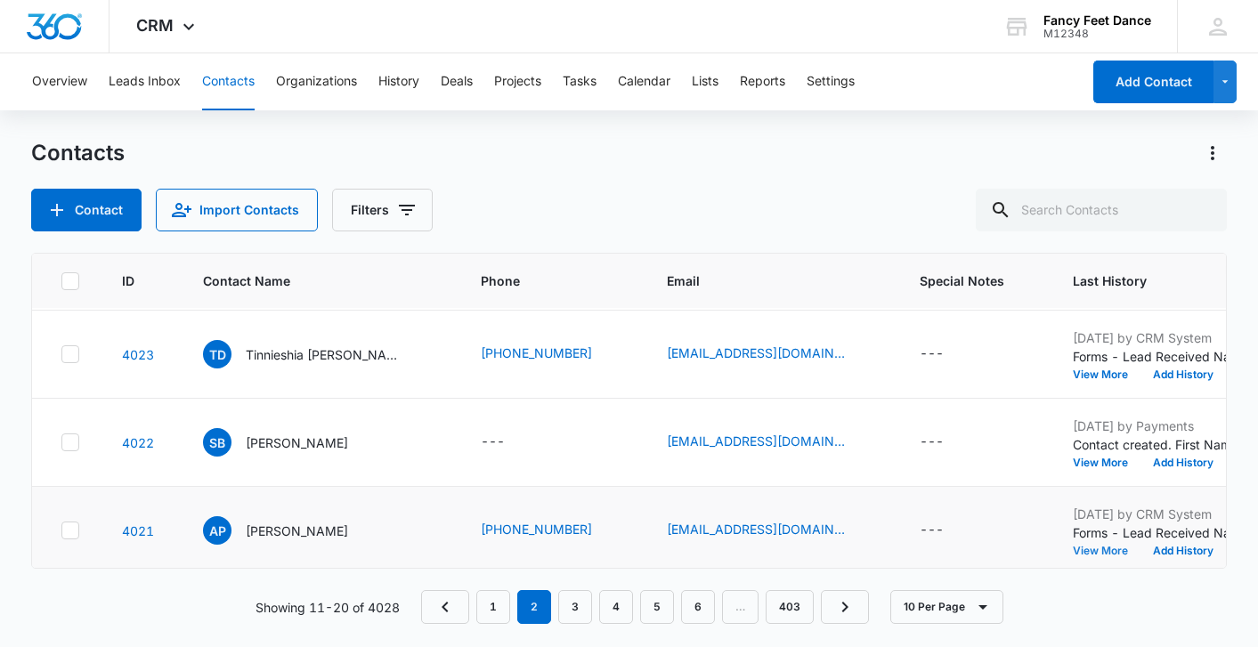
click at [1073, 547] on button "View More" at bounding box center [1107, 551] width 68 height 11
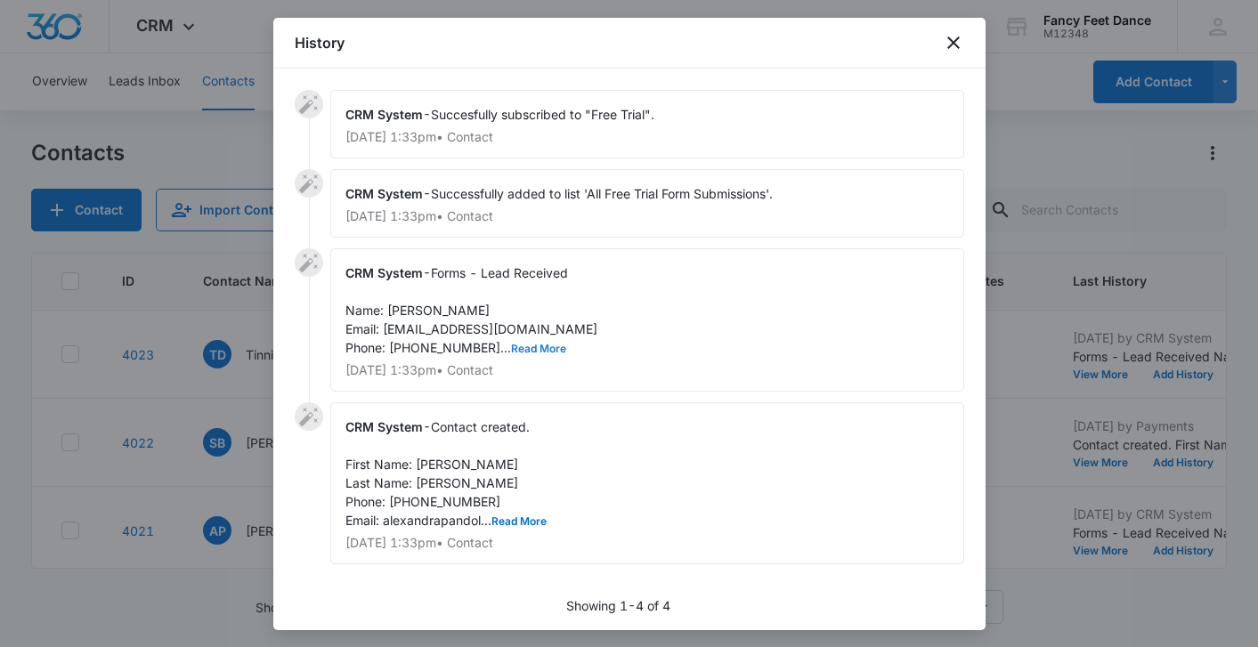
click at [513, 351] on button "Read More" at bounding box center [538, 349] width 55 height 11
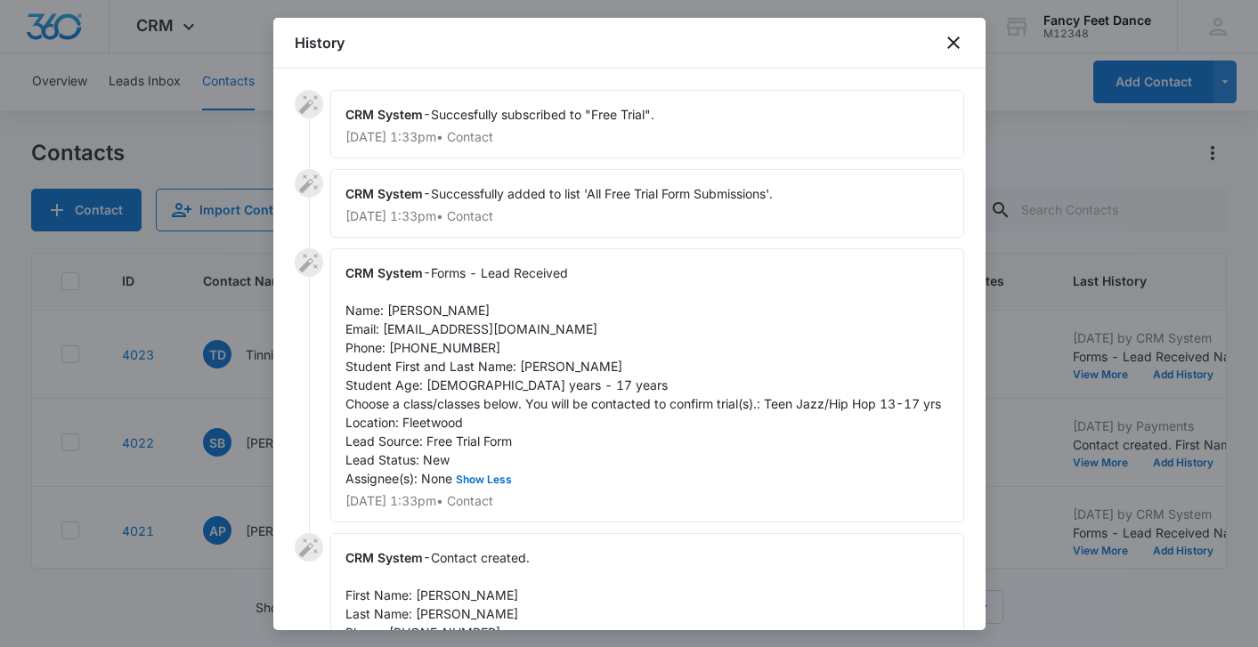
click at [420, 304] on span "Forms - Lead Received Name: [PERSON_NAME] Email: [EMAIL_ADDRESS][DOMAIN_NAME] P…" at bounding box center [643, 375] width 596 height 221
click at [533, 370] on span "Forms - Lead Received Name: [PERSON_NAME] Email: [EMAIL_ADDRESS][DOMAIN_NAME] P…" at bounding box center [643, 375] width 596 height 221
click at [413, 348] on span "Forms - Lead Received Name: [PERSON_NAME] Email: [EMAIL_ADDRESS][DOMAIN_NAME] P…" at bounding box center [643, 375] width 596 height 221
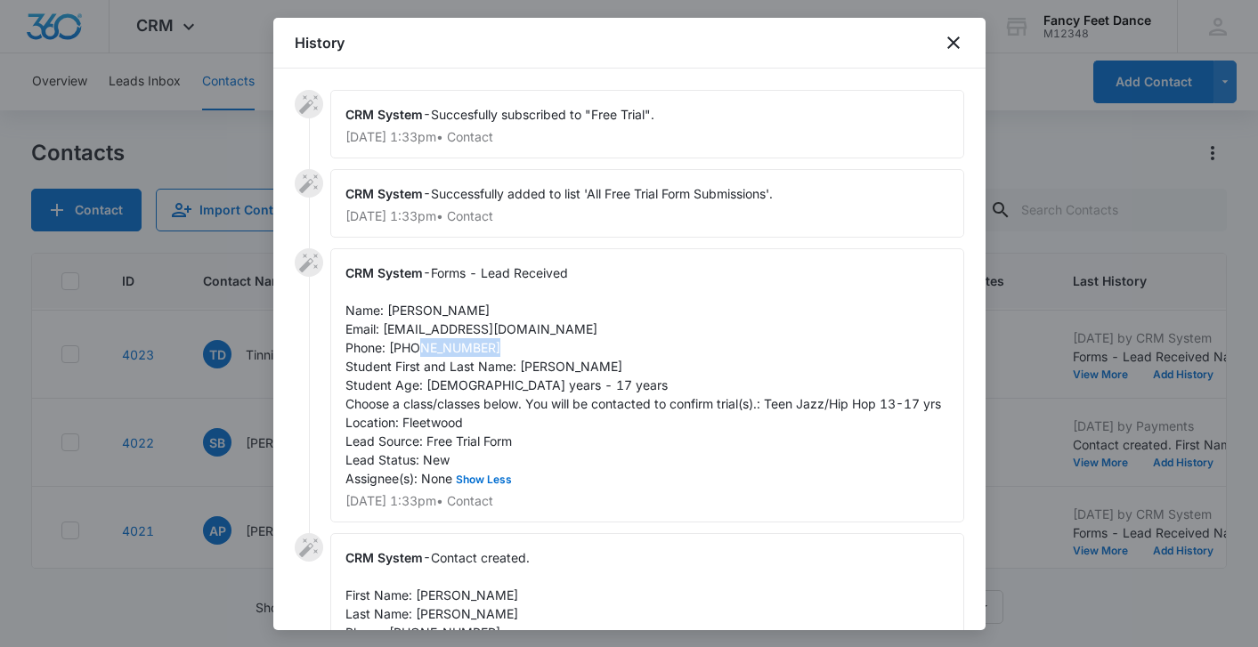
click at [413, 347] on span "Forms - Lead Received Name: [PERSON_NAME] Email: [EMAIL_ADDRESS][DOMAIN_NAME] P…" at bounding box center [643, 375] width 596 height 221
click at [231, 375] on div at bounding box center [629, 323] width 1258 height 647
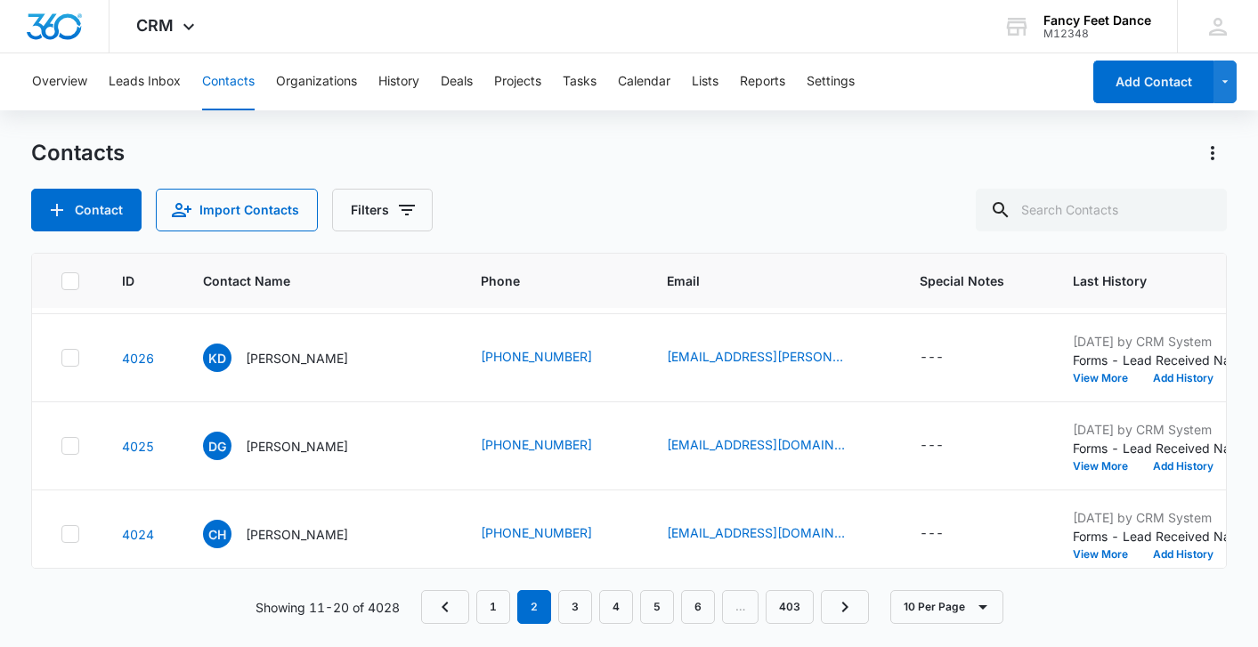
scroll to position [85, 0]
click at [1073, 550] on button "View More" at bounding box center [1107, 552] width 68 height 11
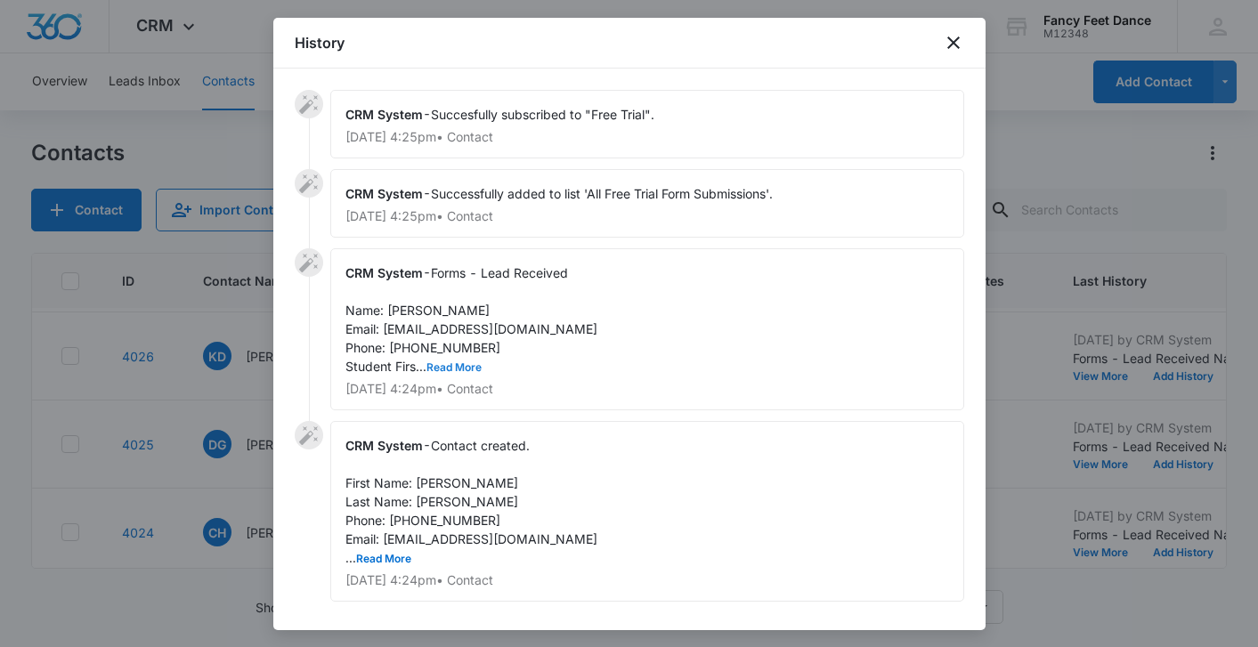
click at [448, 363] on button "Read More" at bounding box center [453, 367] width 55 height 11
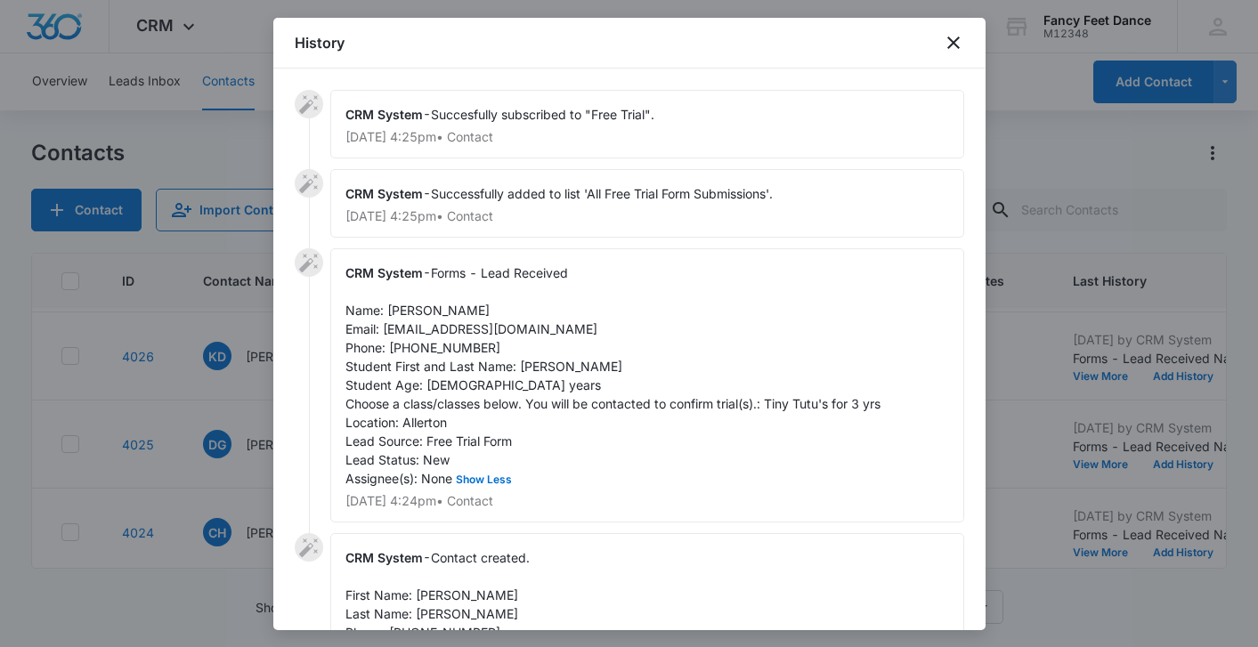
click at [411, 307] on span "Forms - Lead Received Name: [PERSON_NAME] Email: [EMAIL_ADDRESS][DOMAIN_NAME] P…" at bounding box center [612, 375] width 535 height 221
click at [536, 368] on span "Forms - Lead Received Name: [PERSON_NAME] Email: [EMAIL_ADDRESS][DOMAIN_NAME] P…" at bounding box center [612, 375] width 535 height 221
click at [437, 356] on div "CRM System - Forms - Lead Received Name: [PERSON_NAME] Email: [EMAIL_ADDRESS][D…" at bounding box center [647, 385] width 634 height 274
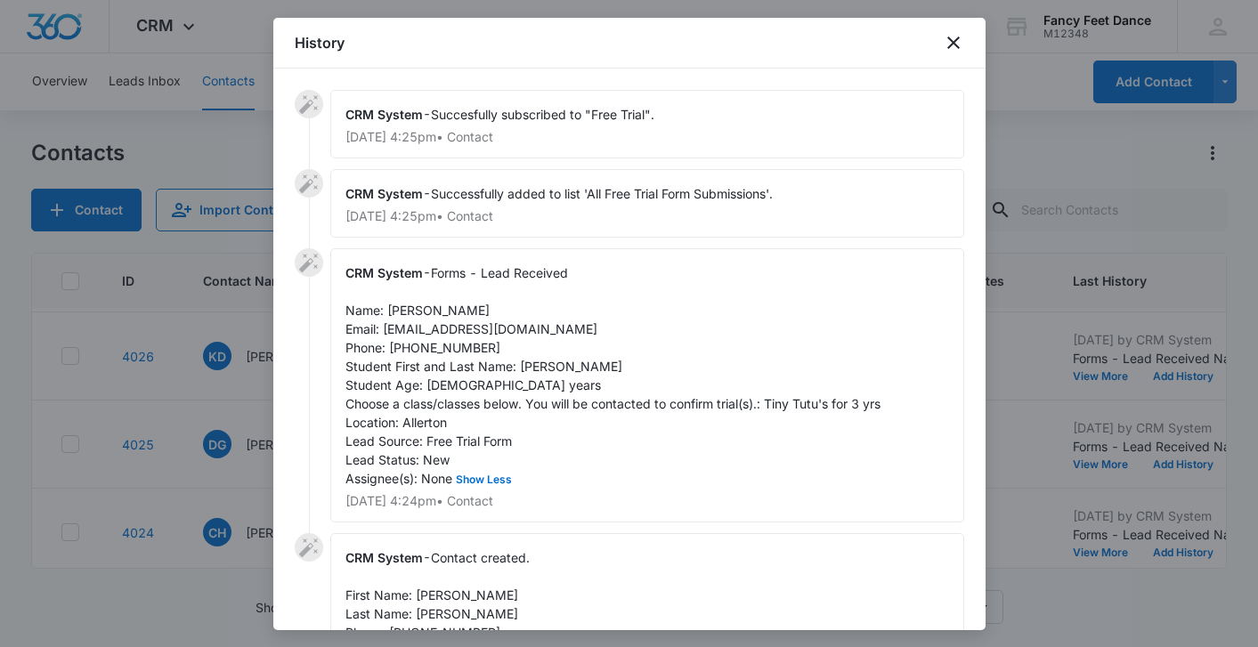
click at [444, 341] on span "Forms - Lead Received Name: [PERSON_NAME] Email: [EMAIL_ADDRESS][DOMAIN_NAME] P…" at bounding box center [612, 375] width 535 height 221
click at [197, 429] on div at bounding box center [629, 323] width 1258 height 647
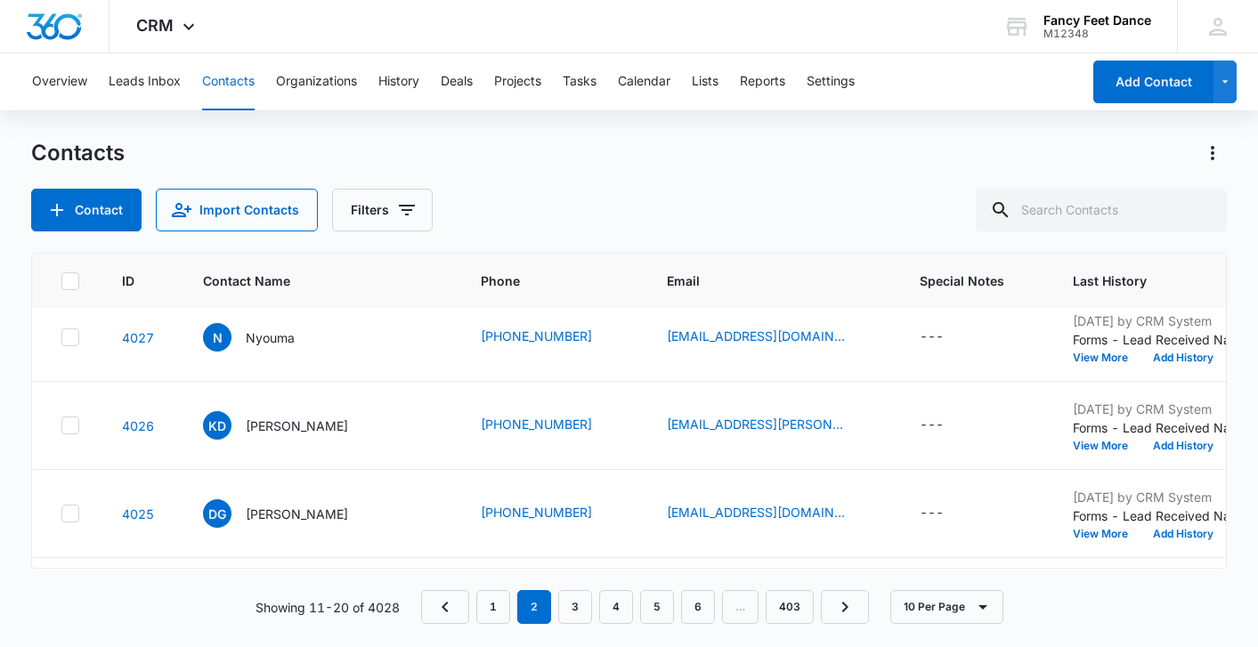
scroll to position [12, 0]
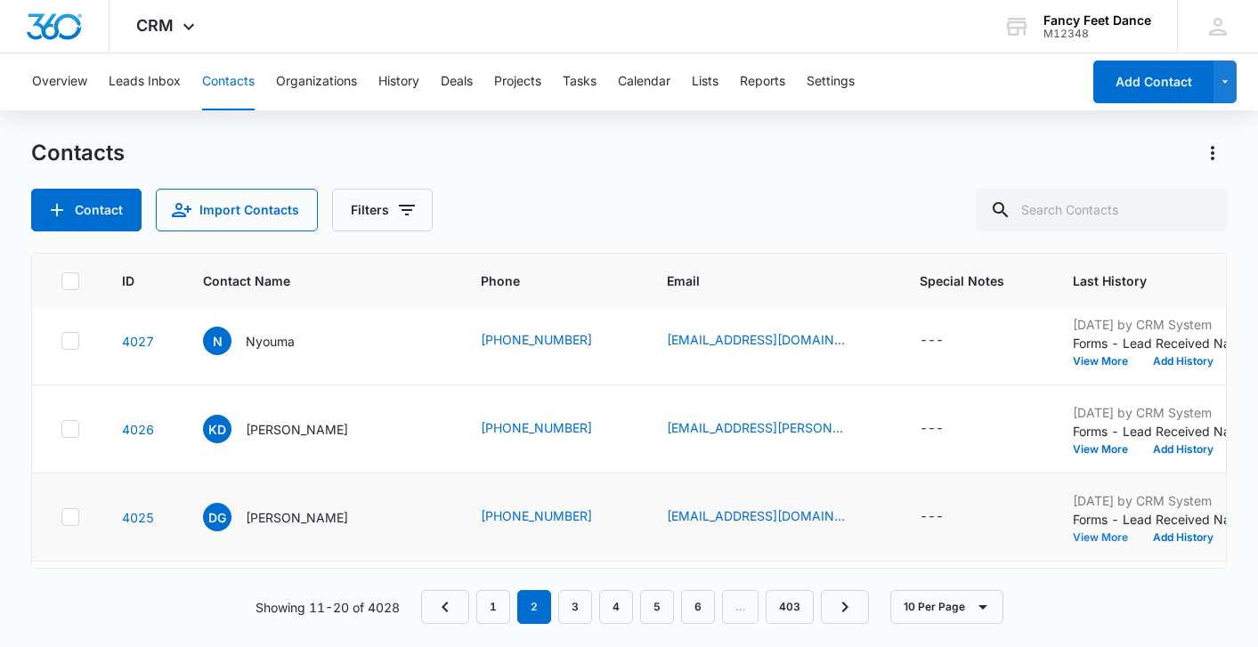
click at [1073, 542] on button "View More" at bounding box center [1107, 537] width 68 height 11
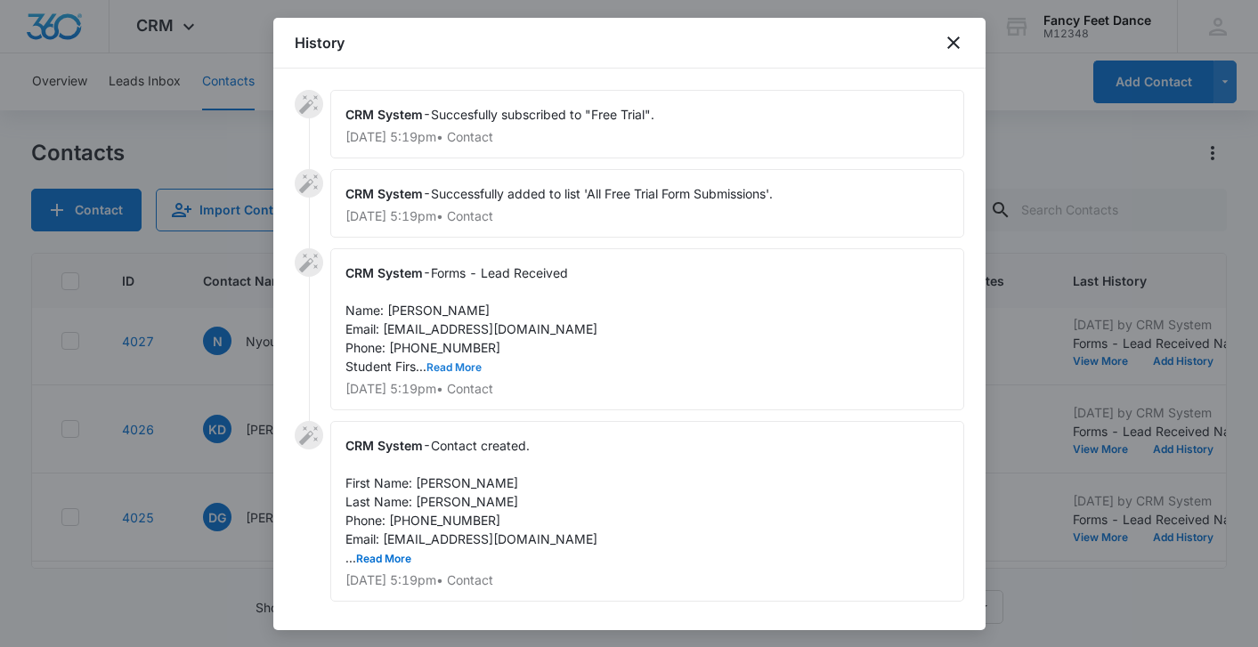
click at [457, 365] on button "Read More" at bounding box center [453, 367] width 55 height 11
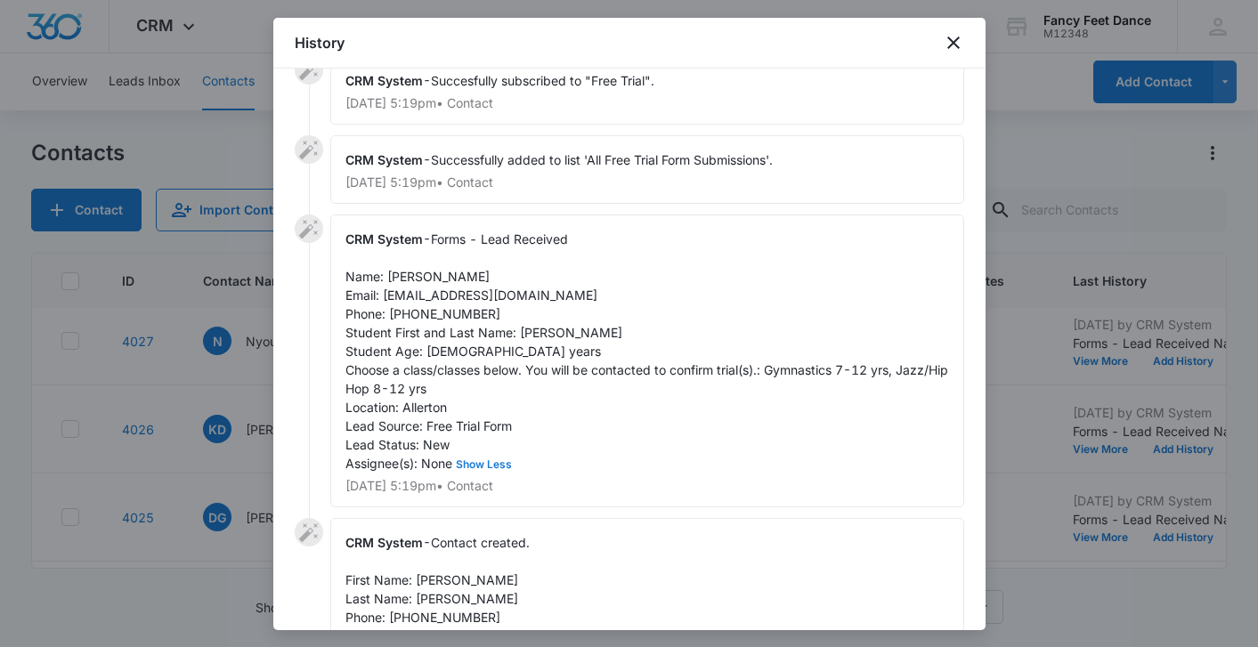
scroll to position [35, 0]
click at [409, 276] on span "Forms - Lead Received Name: [PERSON_NAME] Email: [EMAIL_ADDRESS][DOMAIN_NAME] P…" at bounding box center [648, 350] width 606 height 239
click at [541, 329] on span "Forms - Lead Received Name: [PERSON_NAME] Email: [EMAIL_ADDRESS][DOMAIN_NAME] P…" at bounding box center [648, 350] width 606 height 239
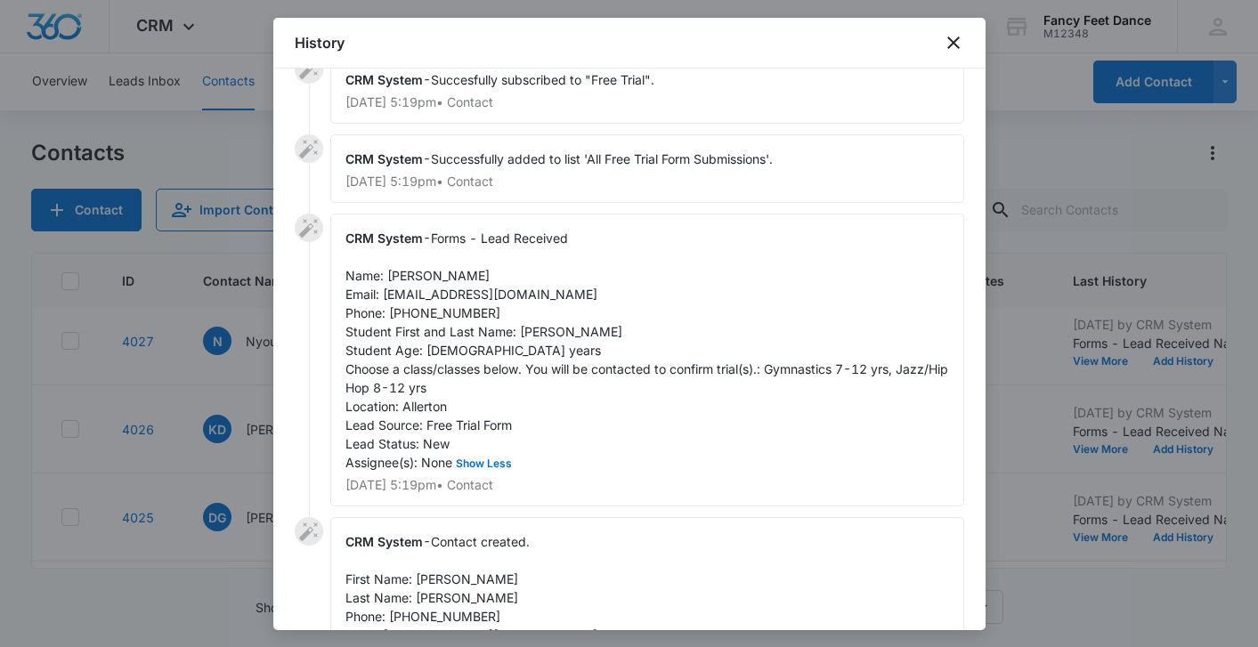
click at [441, 312] on span "Forms - Lead Received Name: [PERSON_NAME] Email: [EMAIL_ADDRESS][DOMAIN_NAME] P…" at bounding box center [648, 350] width 606 height 239
click at [267, 411] on div at bounding box center [629, 323] width 1258 height 647
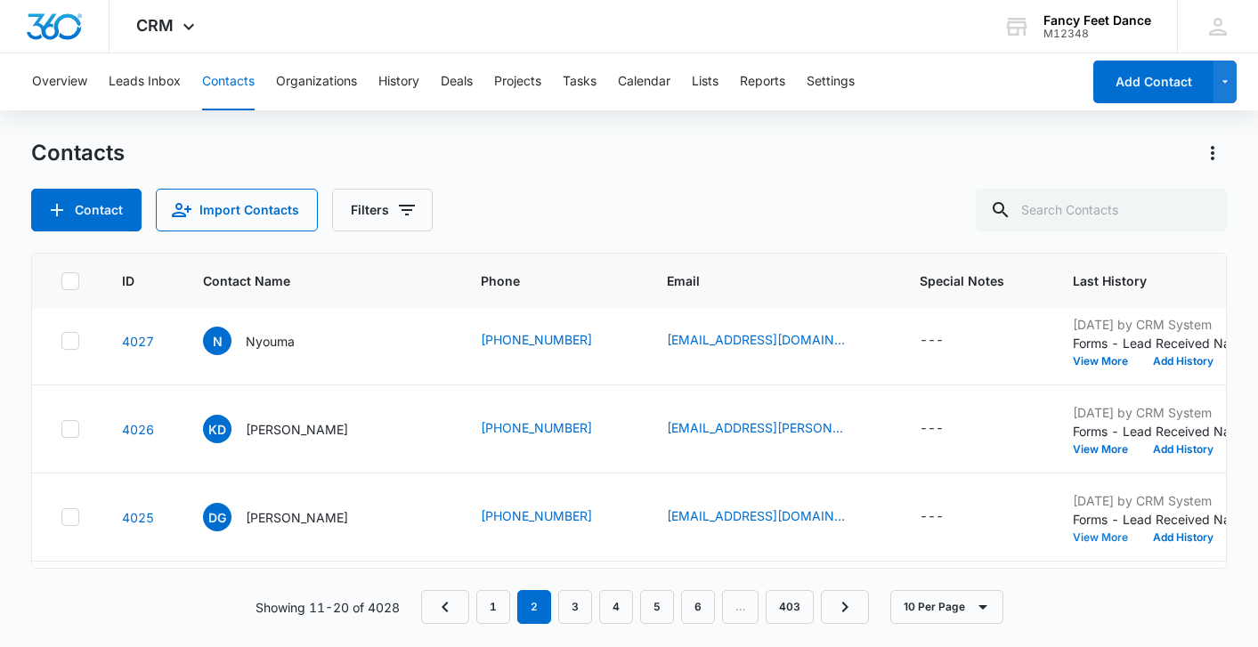
scroll to position [0, 0]
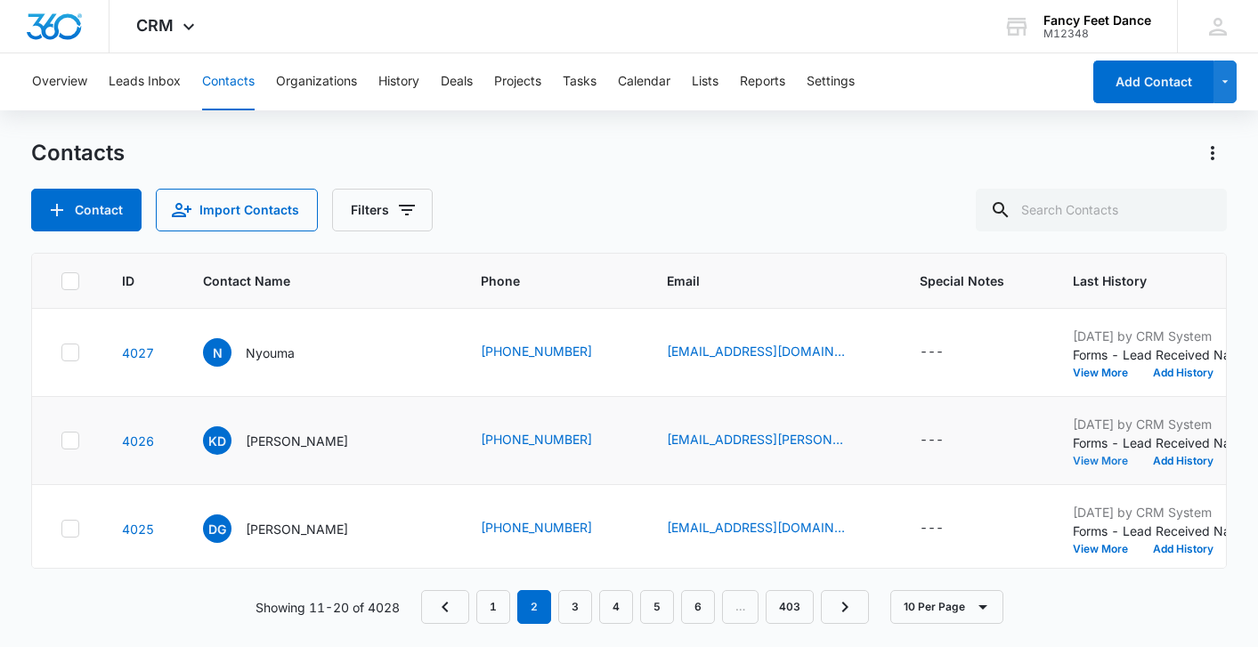
click at [1073, 466] on button "View More" at bounding box center [1107, 461] width 68 height 11
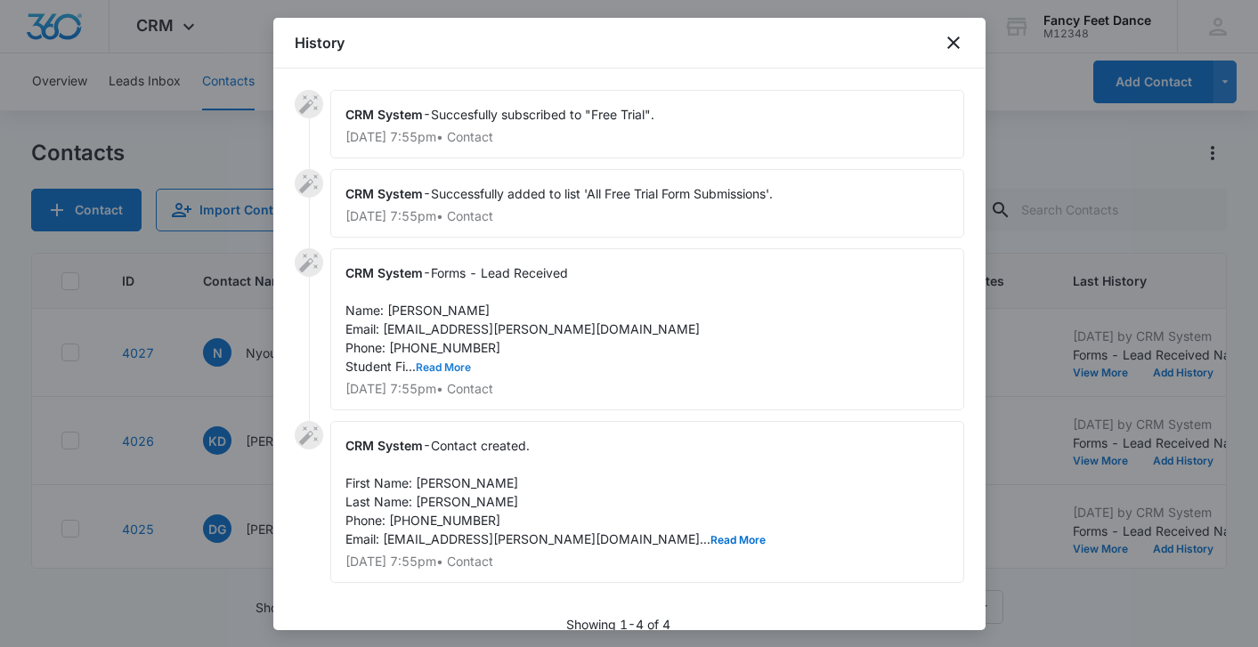
click at [446, 362] on button "Read More" at bounding box center [443, 367] width 55 height 11
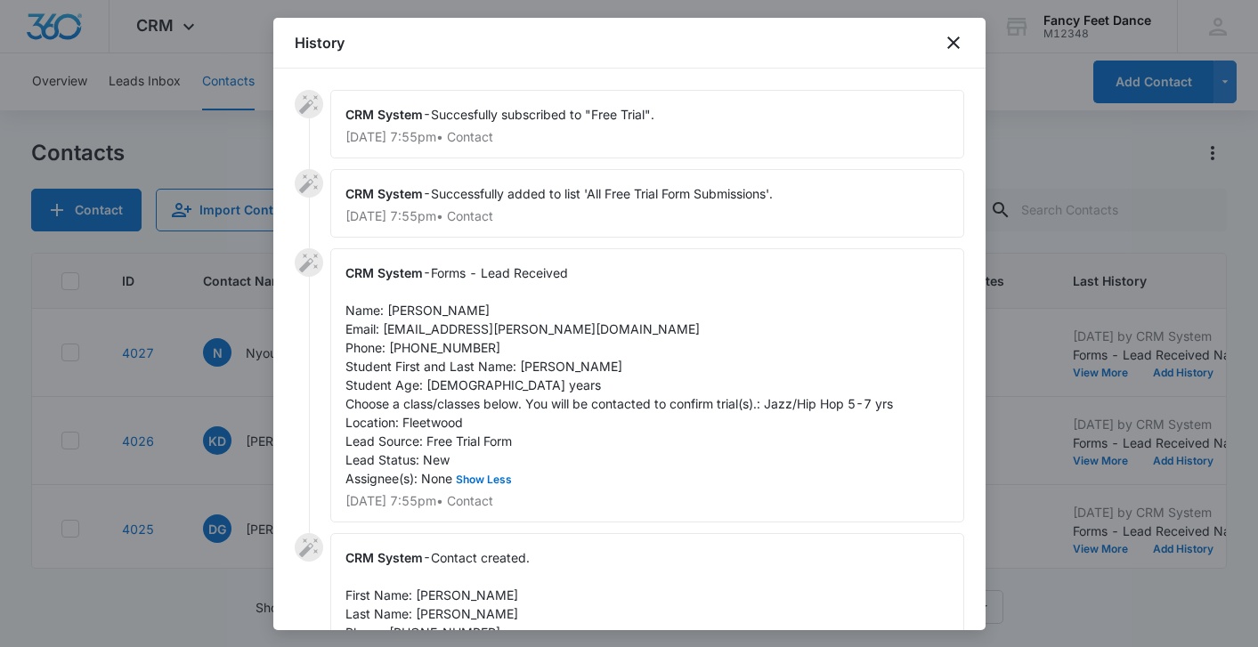
click at [531, 357] on div "CRM System - Forms - Lead Received Name: [PERSON_NAME] Email: [EMAIL_ADDRESS][P…" at bounding box center [647, 385] width 634 height 274
click at [396, 315] on span "Forms - Lead Received Name: [PERSON_NAME] Email: [EMAIL_ADDRESS][PERSON_NAME][D…" at bounding box center [618, 375] width 547 height 221
click at [443, 353] on span "Forms - Lead Received Name: [PERSON_NAME] Email: [EMAIL_ADDRESS][PERSON_NAME][D…" at bounding box center [618, 375] width 547 height 221
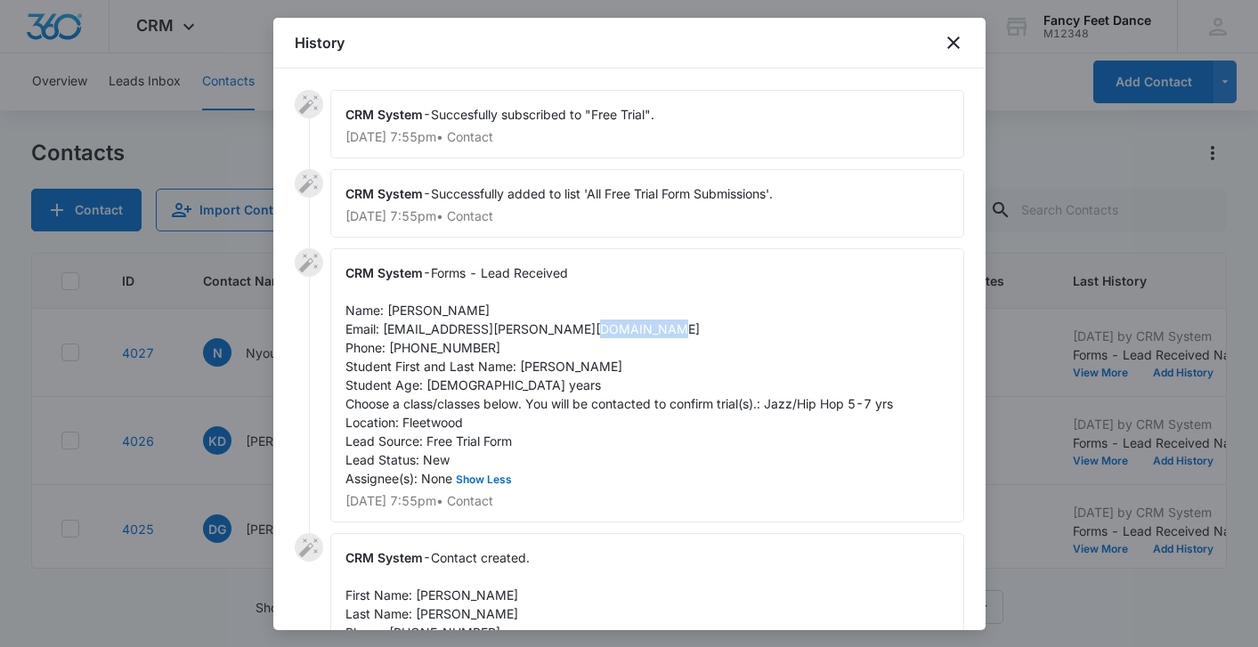
click at [443, 352] on span "Forms - Lead Received Name: [PERSON_NAME] Email: [EMAIL_ADDRESS][PERSON_NAME][D…" at bounding box center [618, 375] width 547 height 221
click at [214, 399] on div at bounding box center [629, 323] width 1258 height 647
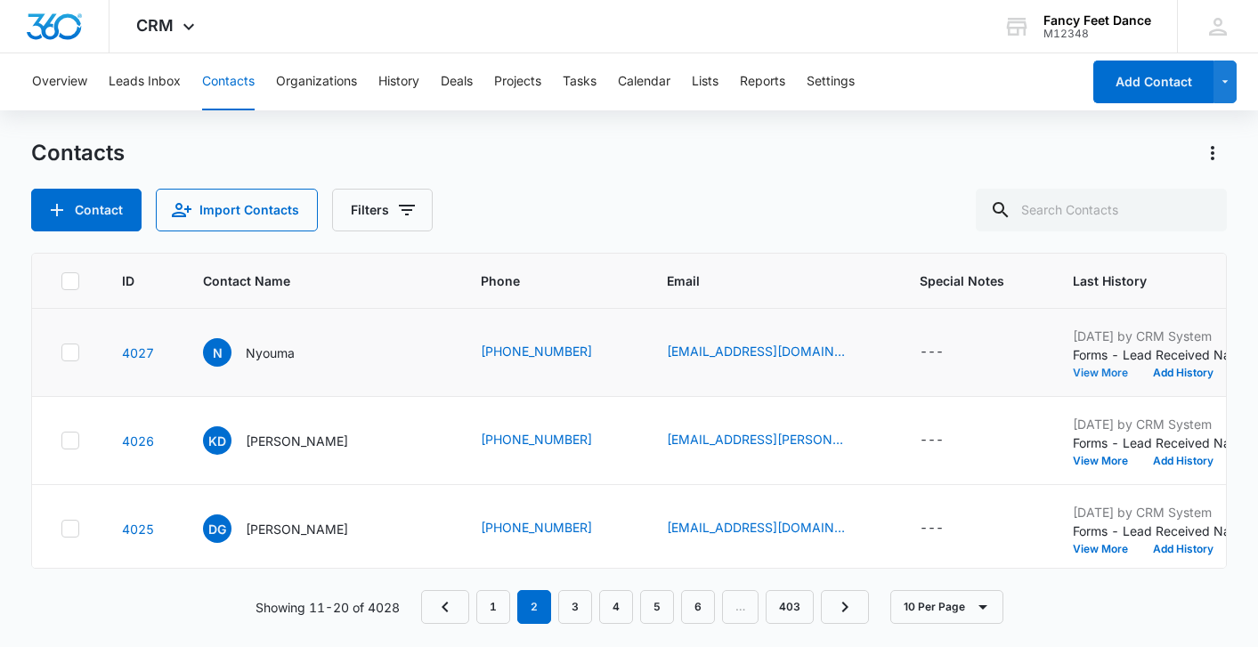
click at [1073, 373] on button "View More" at bounding box center [1107, 373] width 68 height 11
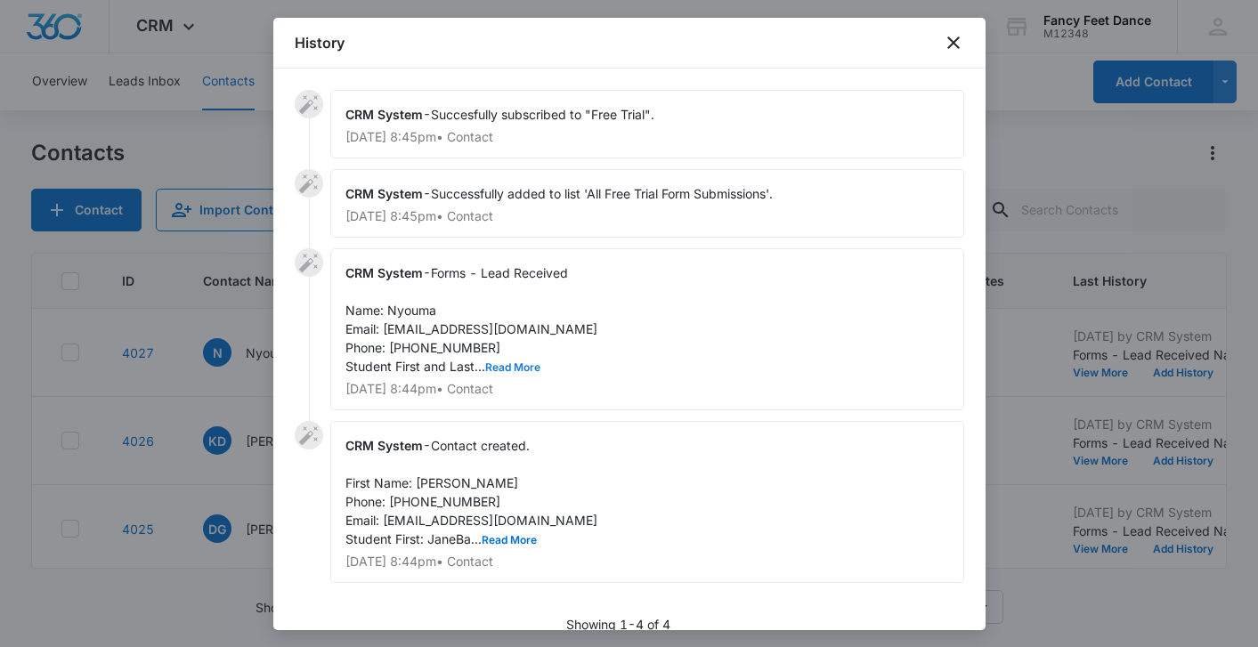
click at [508, 364] on button "Read More" at bounding box center [512, 367] width 55 height 11
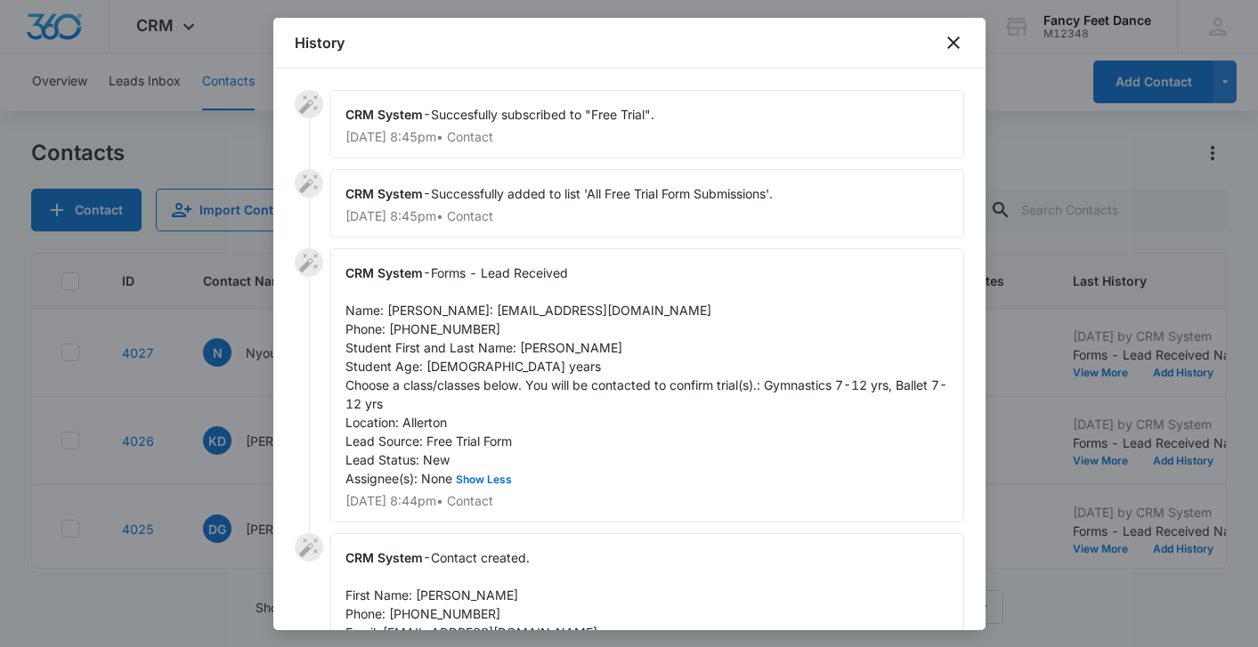
click at [227, 346] on div at bounding box center [629, 323] width 1258 height 647
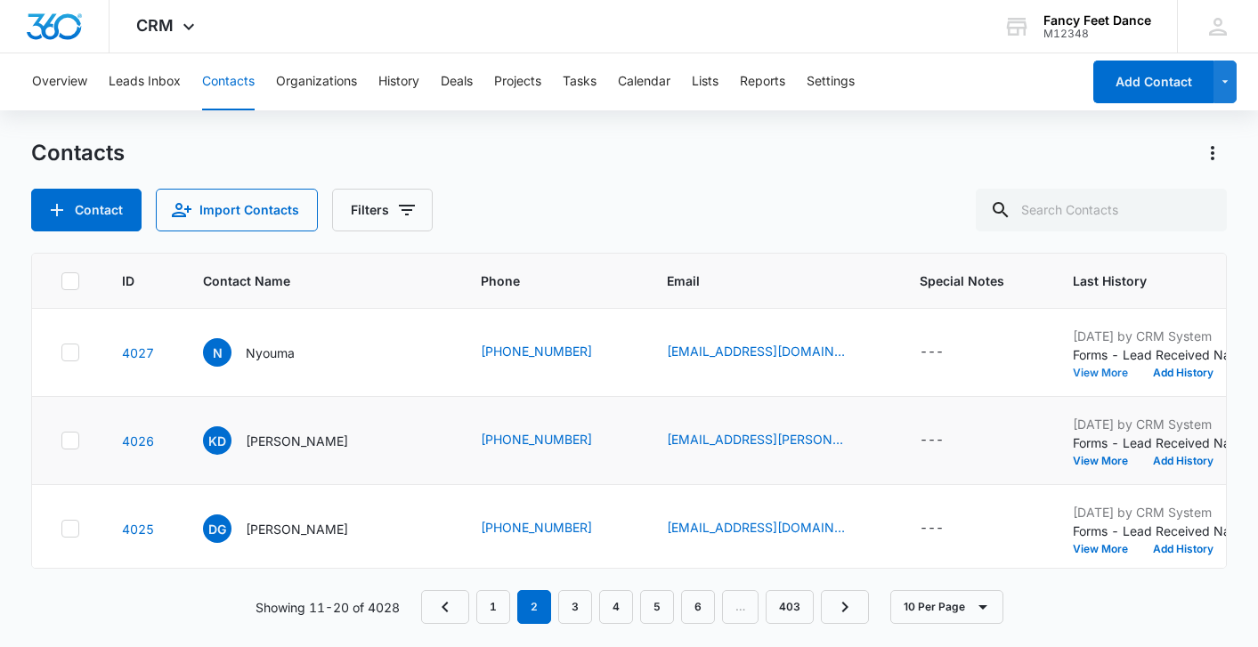
scroll to position [621, 0]
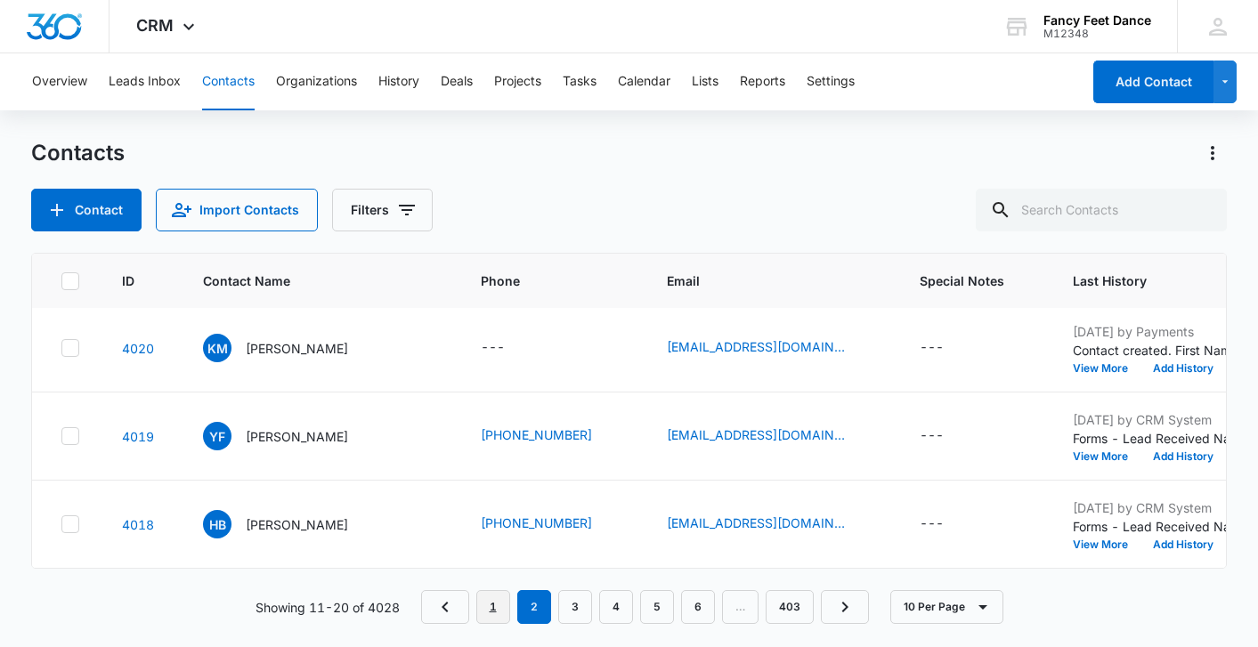
click at [491, 620] on link "1" at bounding box center [493, 607] width 34 height 34
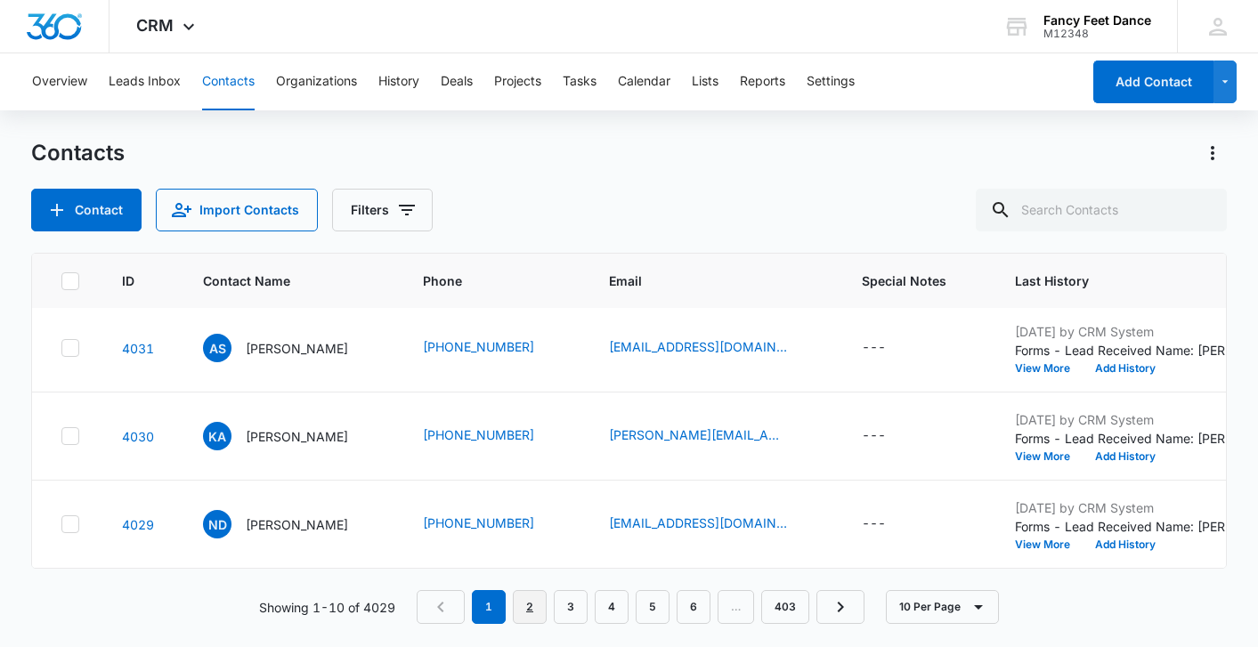
click at [528, 609] on link "2" at bounding box center [530, 607] width 34 height 34
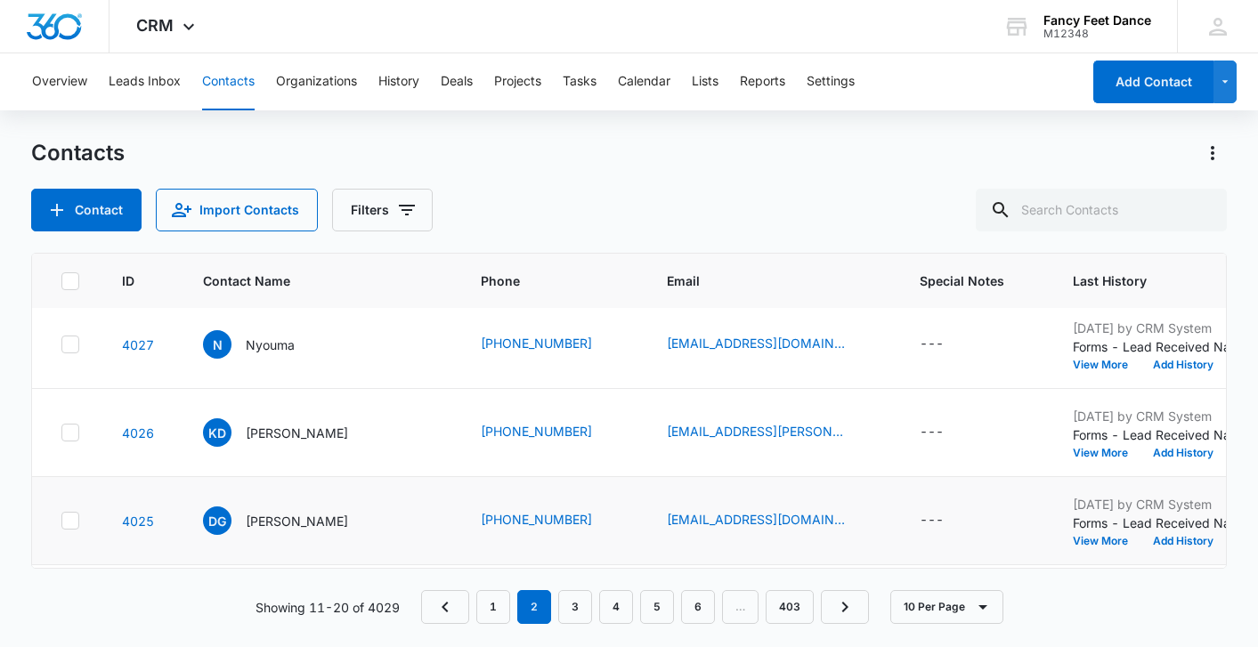
scroll to position [94, 0]
